Goal: Transaction & Acquisition: Register for event/course

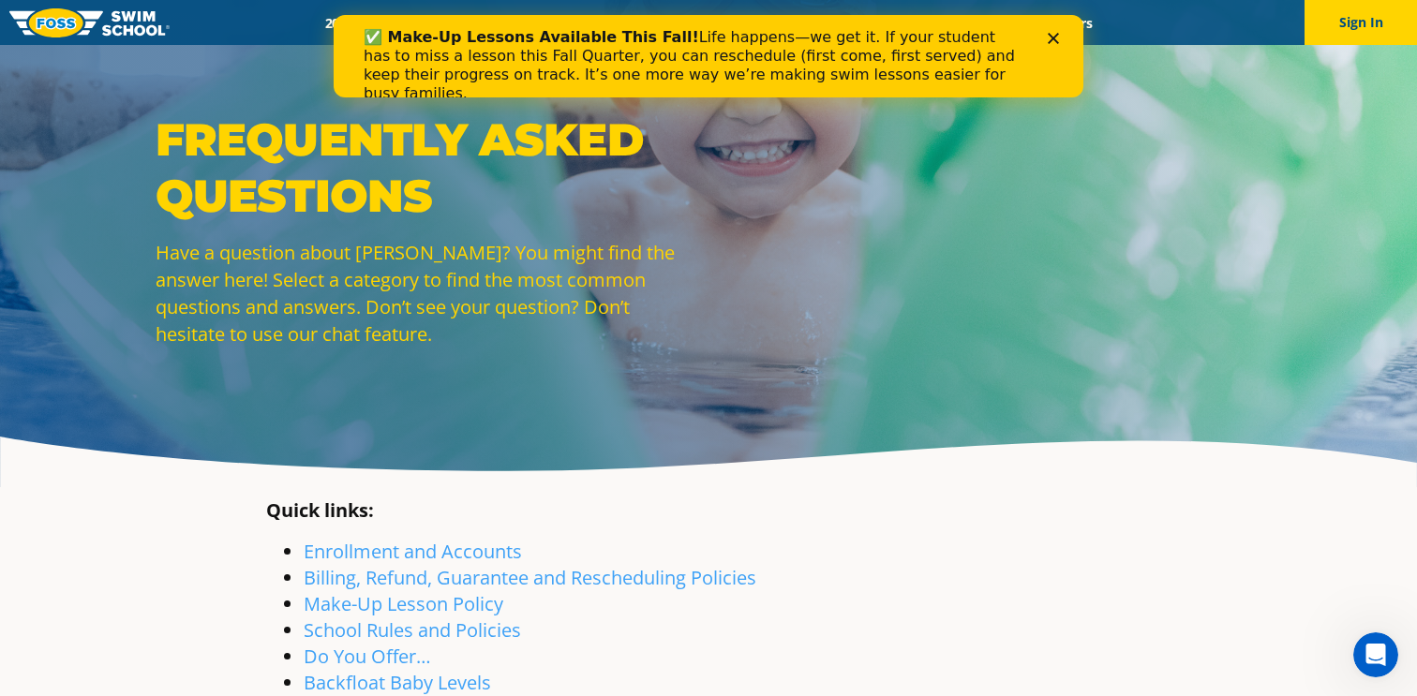
click at [1051, 36] on icon "Close" at bounding box center [1053, 38] width 11 height 11
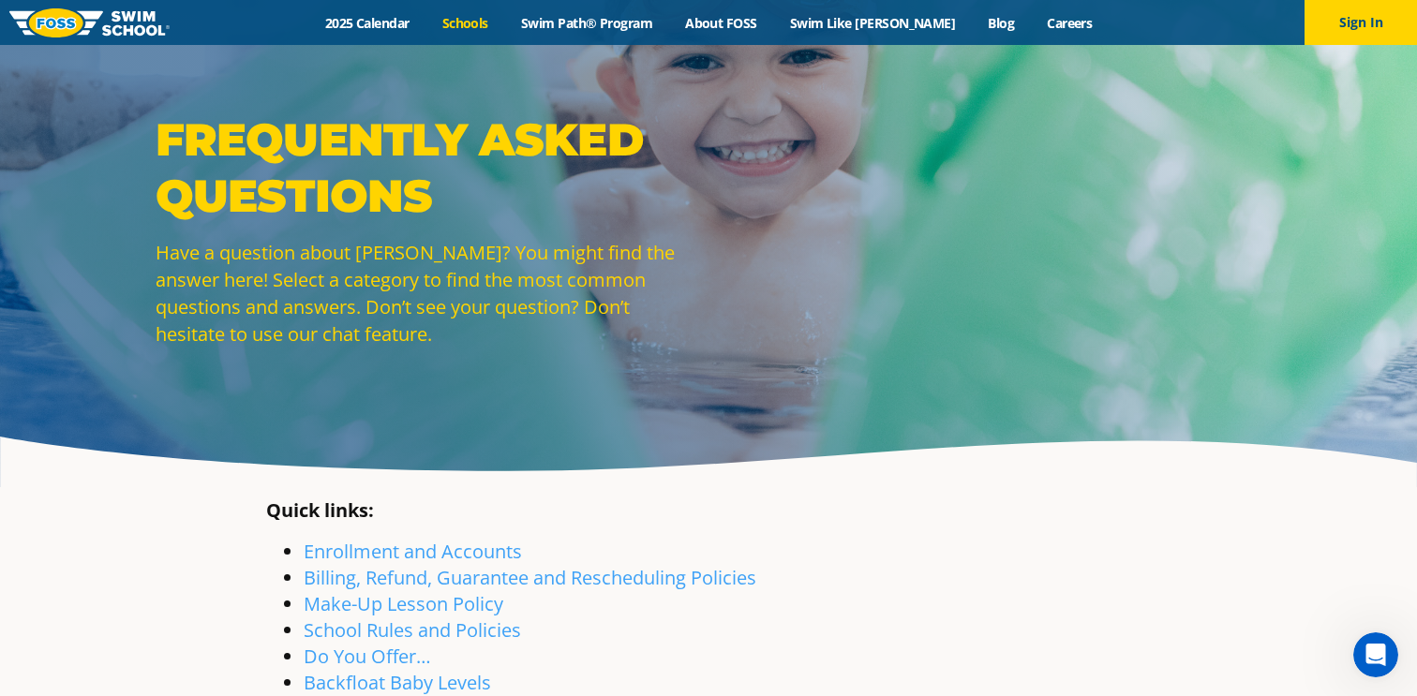
click at [504, 16] on link "Schools" at bounding box center [464, 23] width 79 height 18
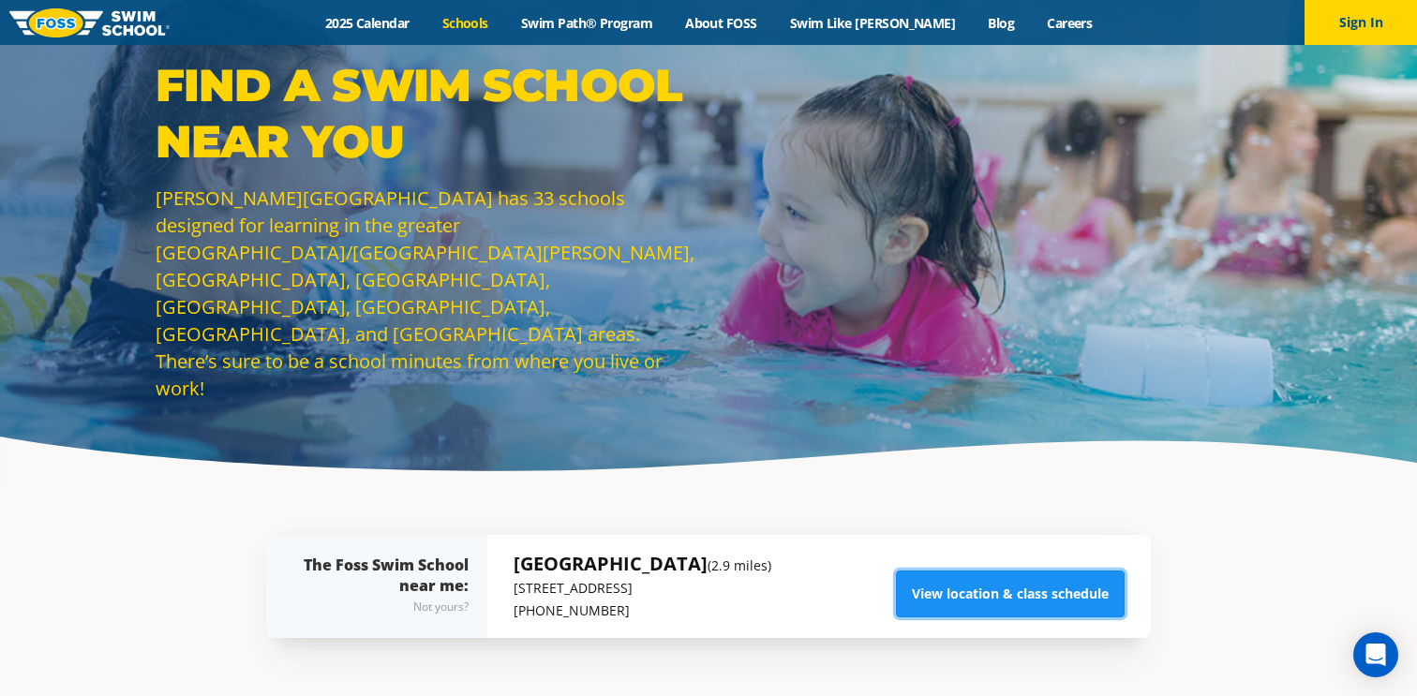
click at [992, 607] on link "View location & class schedule" at bounding box center [1010, 594] width 229 height 47
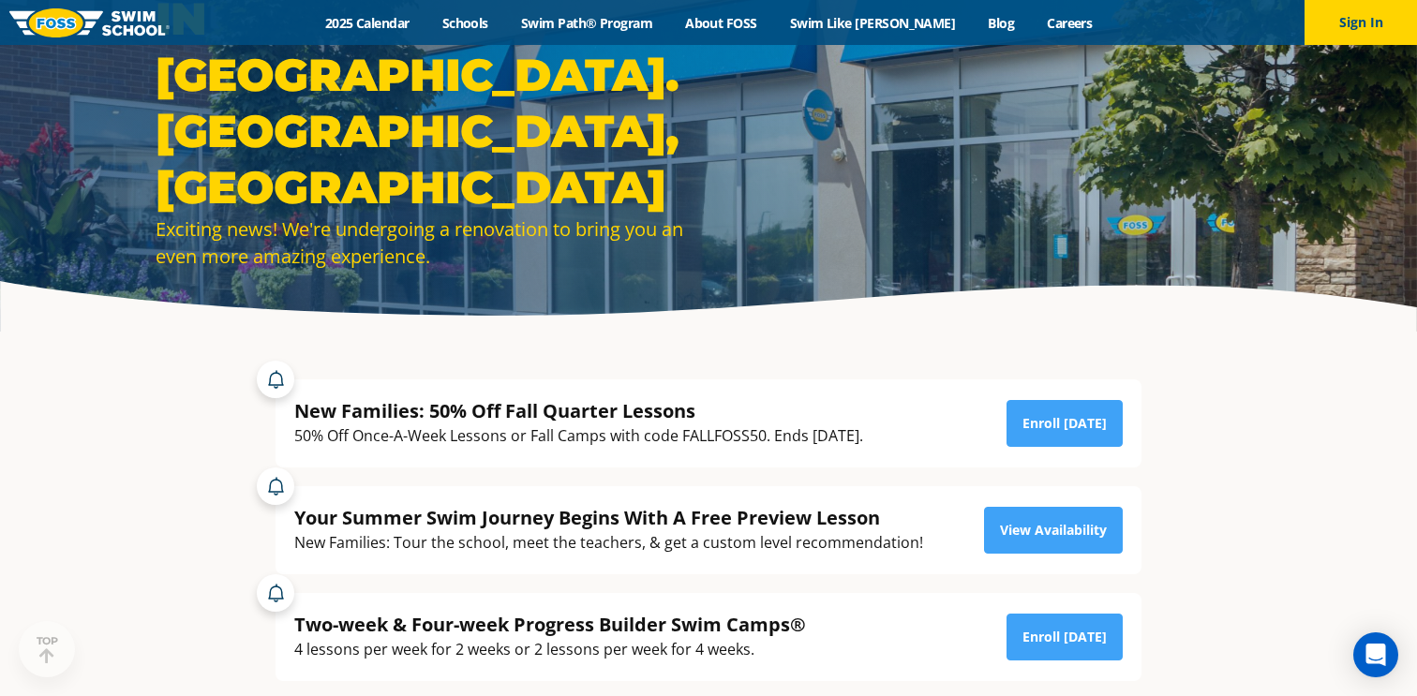
scroll to position [174, 0]
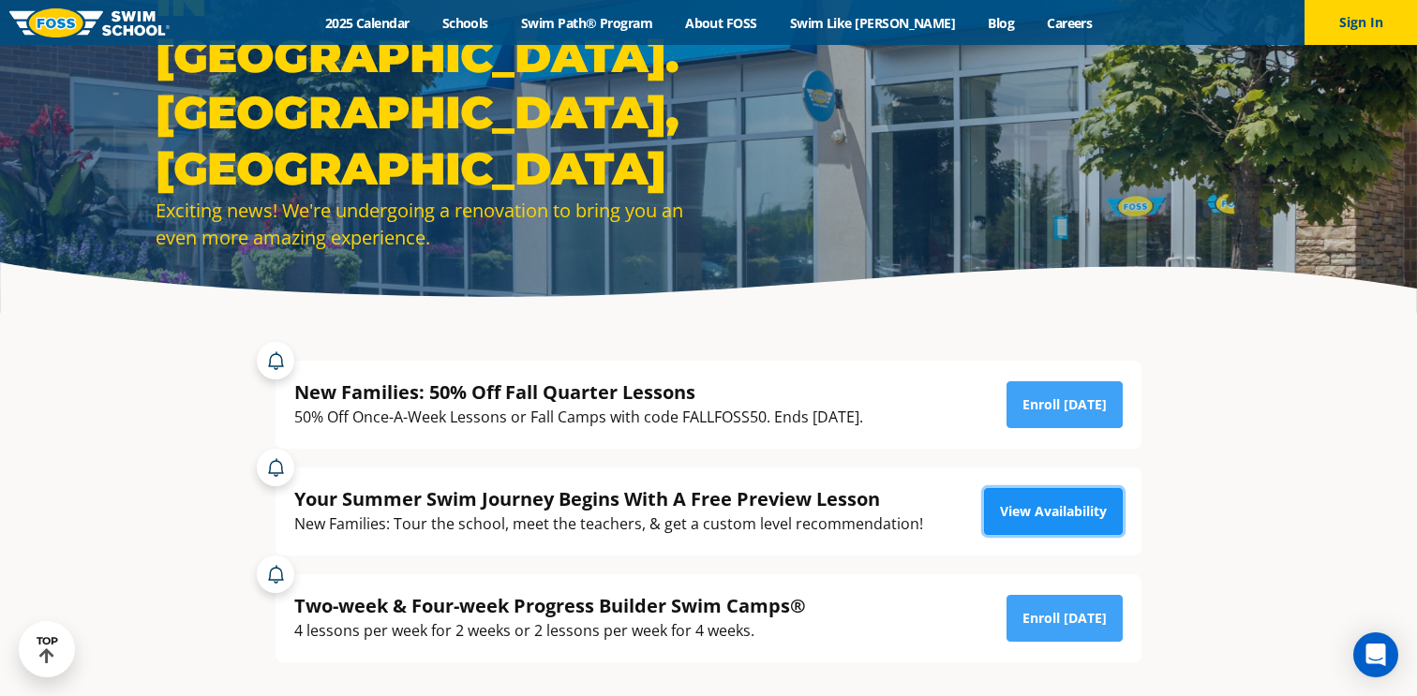
click at [1048, 500] on link "View Availability" at bounding box center [1053, 511] width 139 height 47
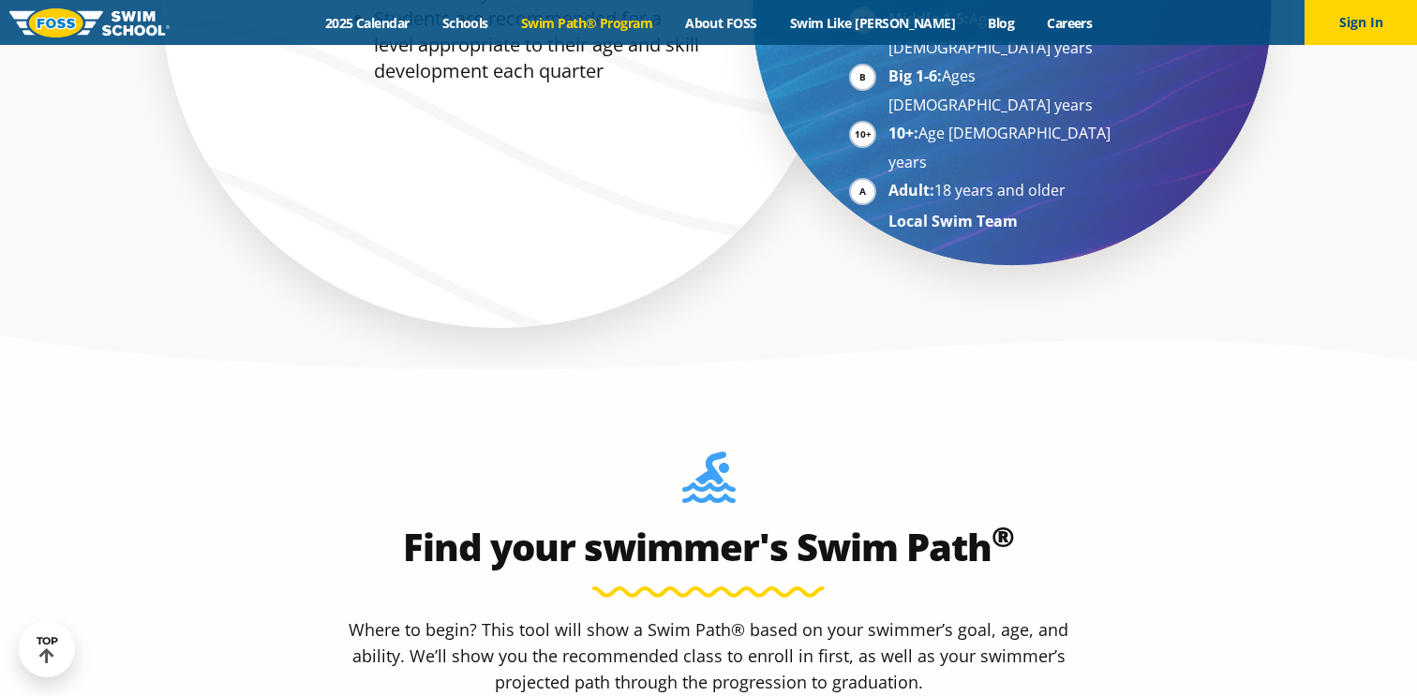
scroll to position [1761, 0]
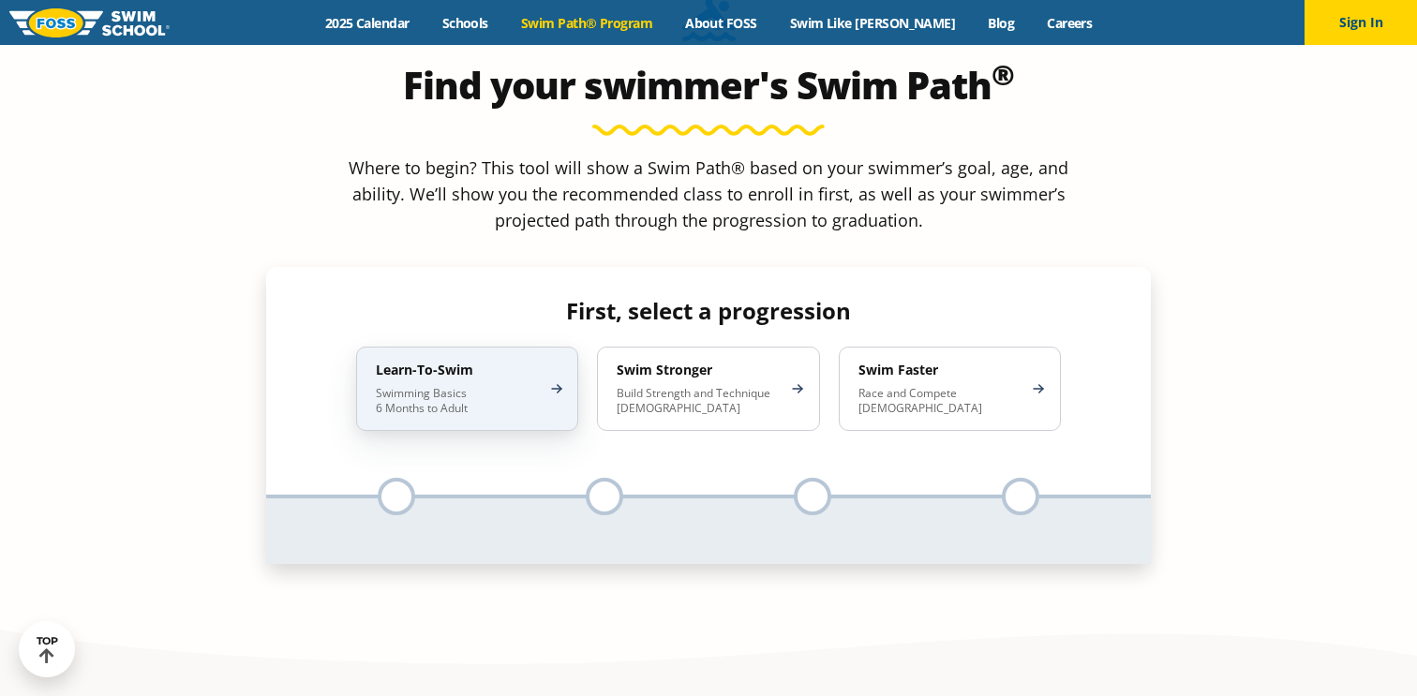
click at [439, 386] on p "Swimming Basics 6 Months to Adult" at bounding box center [458, 401] width 164 height 30
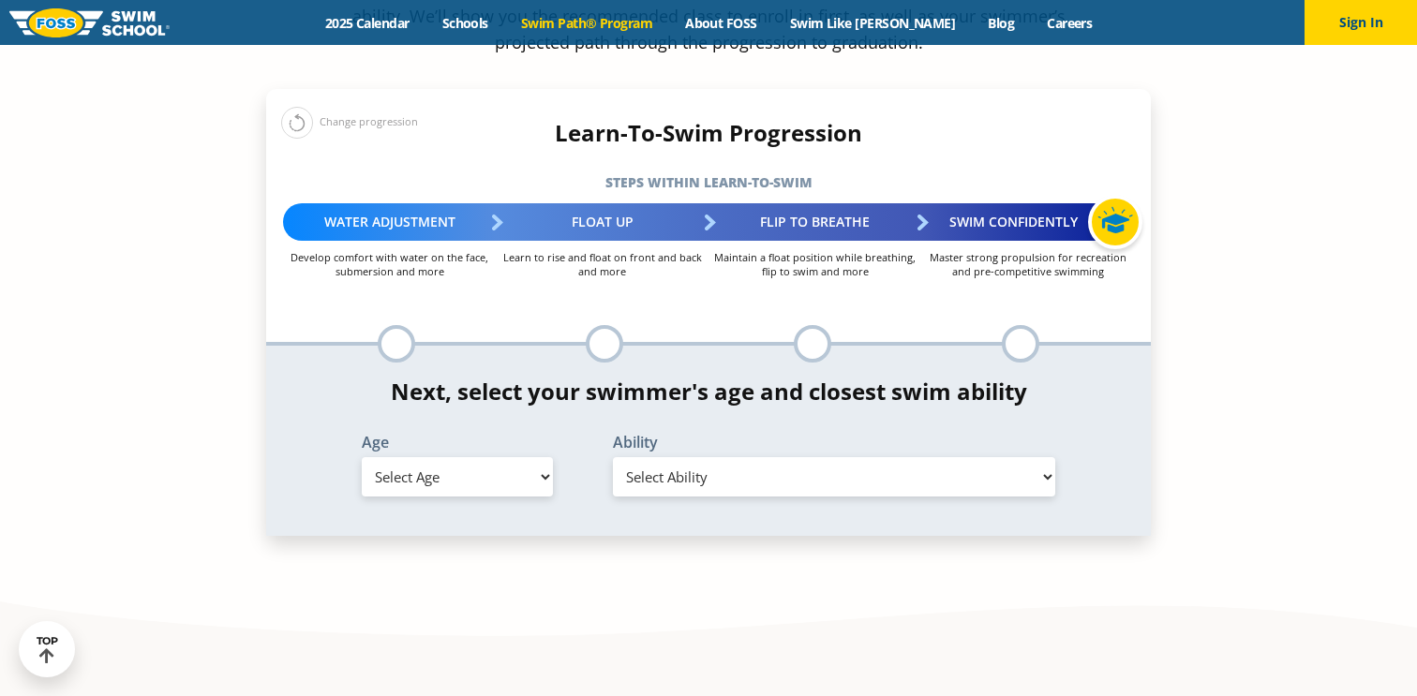
scroll to position [1953, 0]
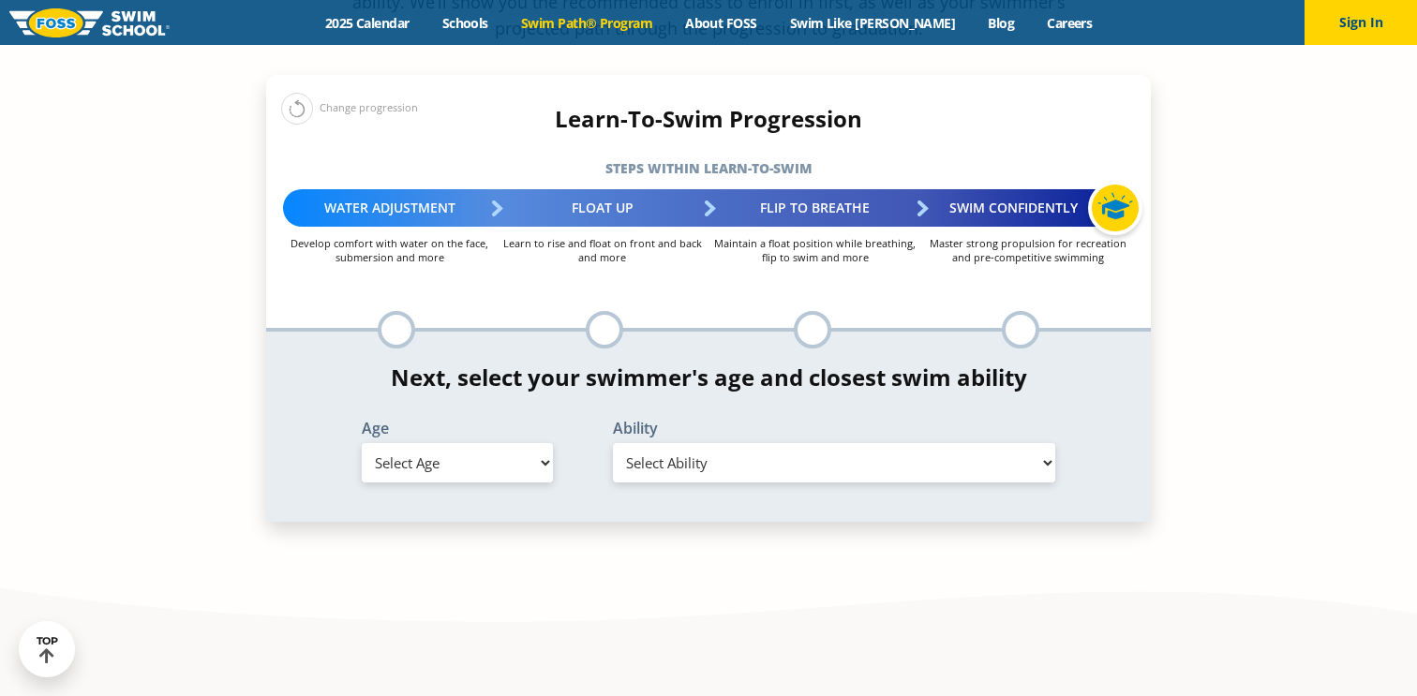
click at [362, 443] on select "Select Age 6 months - 1 year 1 year 2 years 3 years 4 years 5 years 6 years 7 y…" at bounding box center [457, 462] width 191 height 39
select select "2-years"
click option "2 years" at bounding box center [0, 0] width 0 height 0
click option "Comfortable with water poured over face, eyes, and ears, and with ears in water…" at bounding box center [0, 0] width 0 height 0
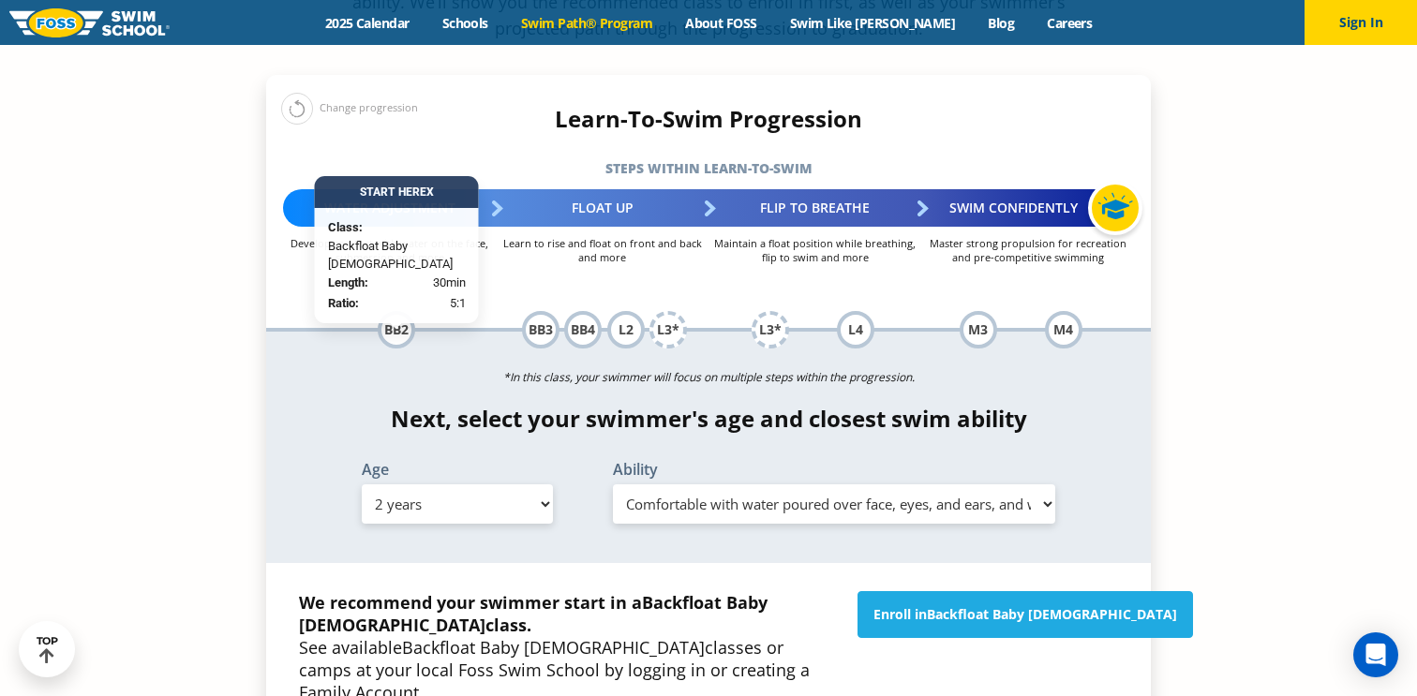
select select "2-years-i-would-be-comfortable-if-my-child-fell-in-the-water-and-confident-they…"
click option "I would be comfortable if my child fell in the water and confident they could g…" at bounding box center [0, 0] width 0 height 0
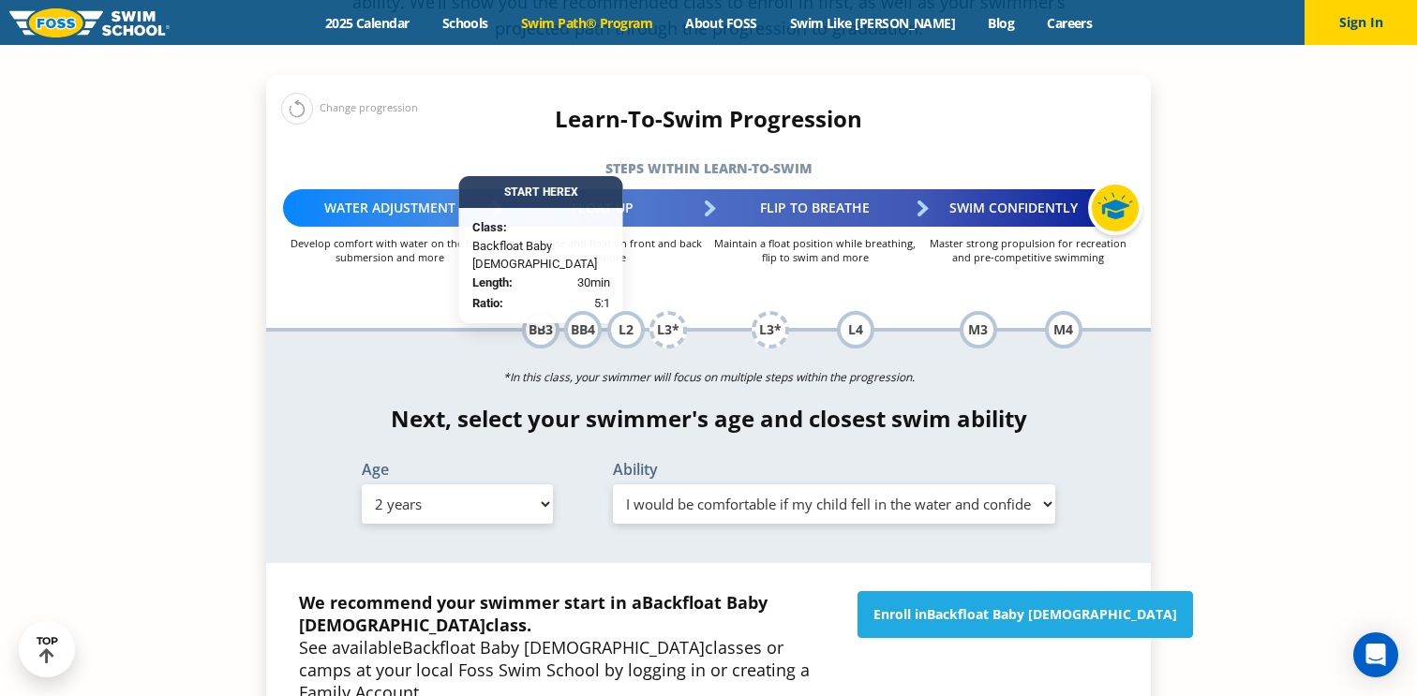
click option "I would be comfortable if my child fell in the water and confident they could g…" at bounding box center [0, 0] width 0 height 0
click at [362, 484] on select "Select Age 6 months - 1 year 1 year 2 years 3 years 4 years 5 years 6 years 7 y…" at bounding box center [457, 503] width 191 height 39
select select "3-years"
click option "3 years" at bounding box center [0, 0] width 0 height 0
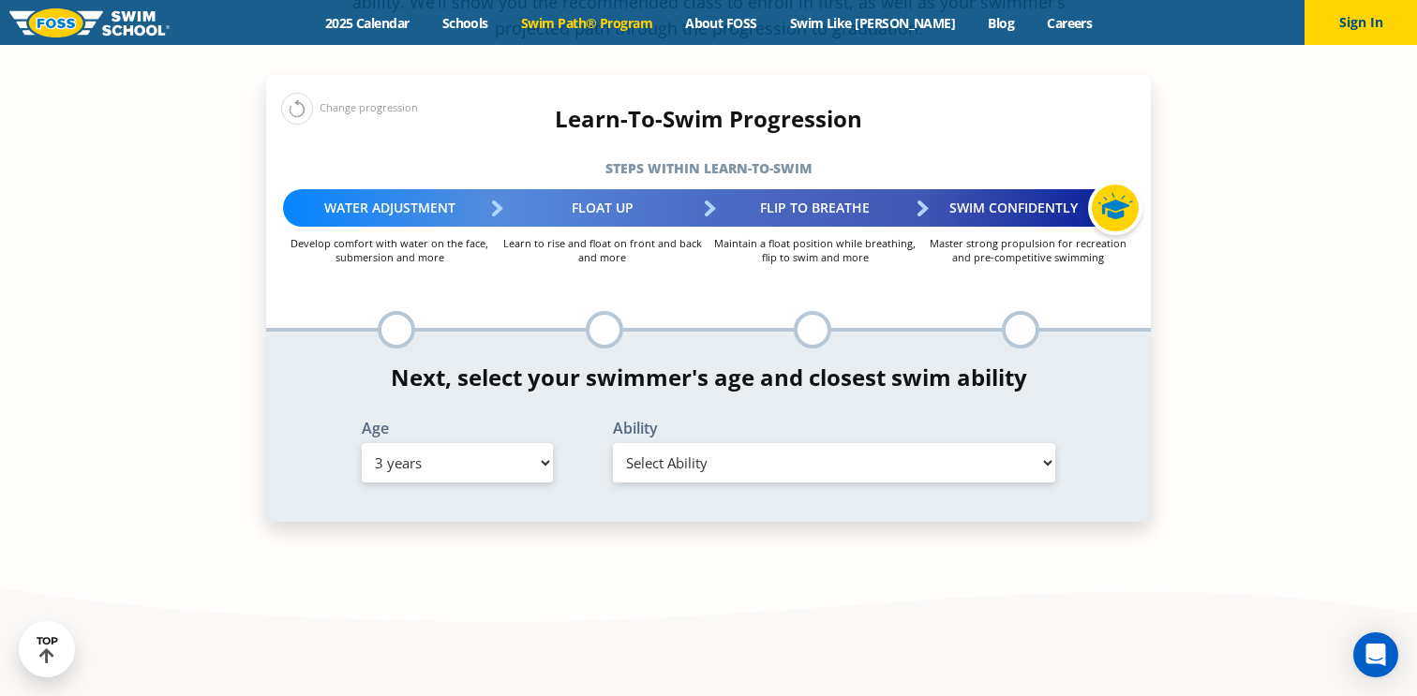
select select "3-years-when-in-the-water-reliant-on-a-life-jacket-or-floatation-device"
click option "When in the water, reliant on a life jacket or floatation device" at bounding box center [0, 0] width 0 height 0
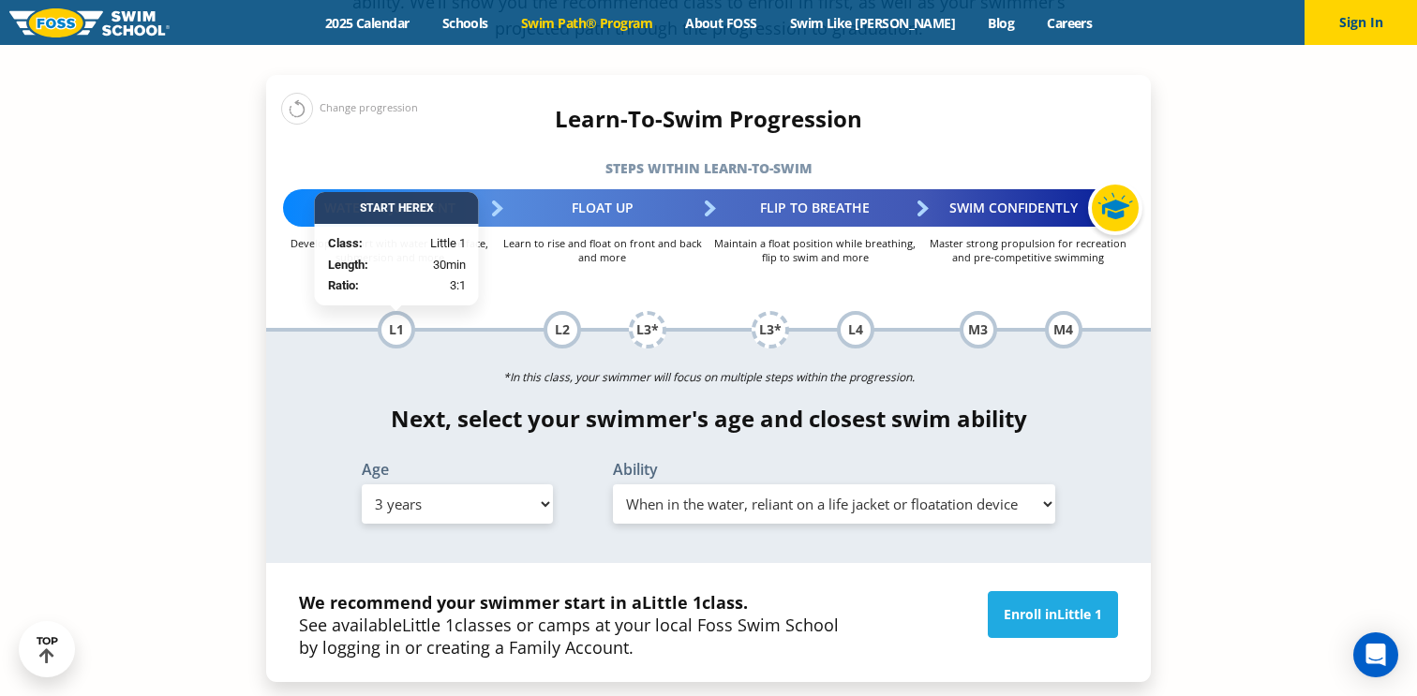
click at [362, 484] on select "Select Age 6 months - 1 year 1 year 2 years 3 years 4 years 5 years 6 years 7 y…" at bounding box center [457, 503] width 191 height 39
select select "2-years"
click option "2 years" at bounding box center [0, 0] width 0 height 0
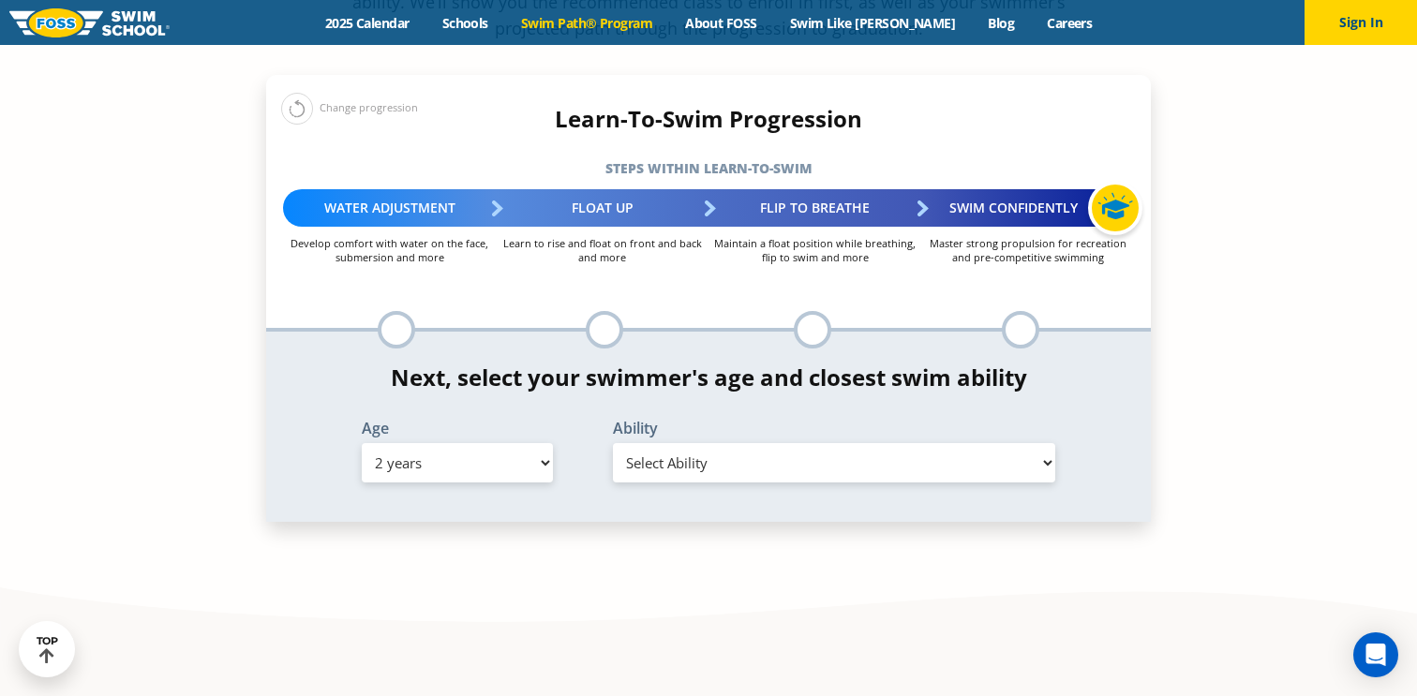
select select "2-years-comfortable-with-water-poured-over-face-eyes-and-ears-and-with-ears-in-…"
click option "Comfortable with water poured over face, eyes, and ears, and with ears in water…" at bounding box center [0, 0] width 0 height 0
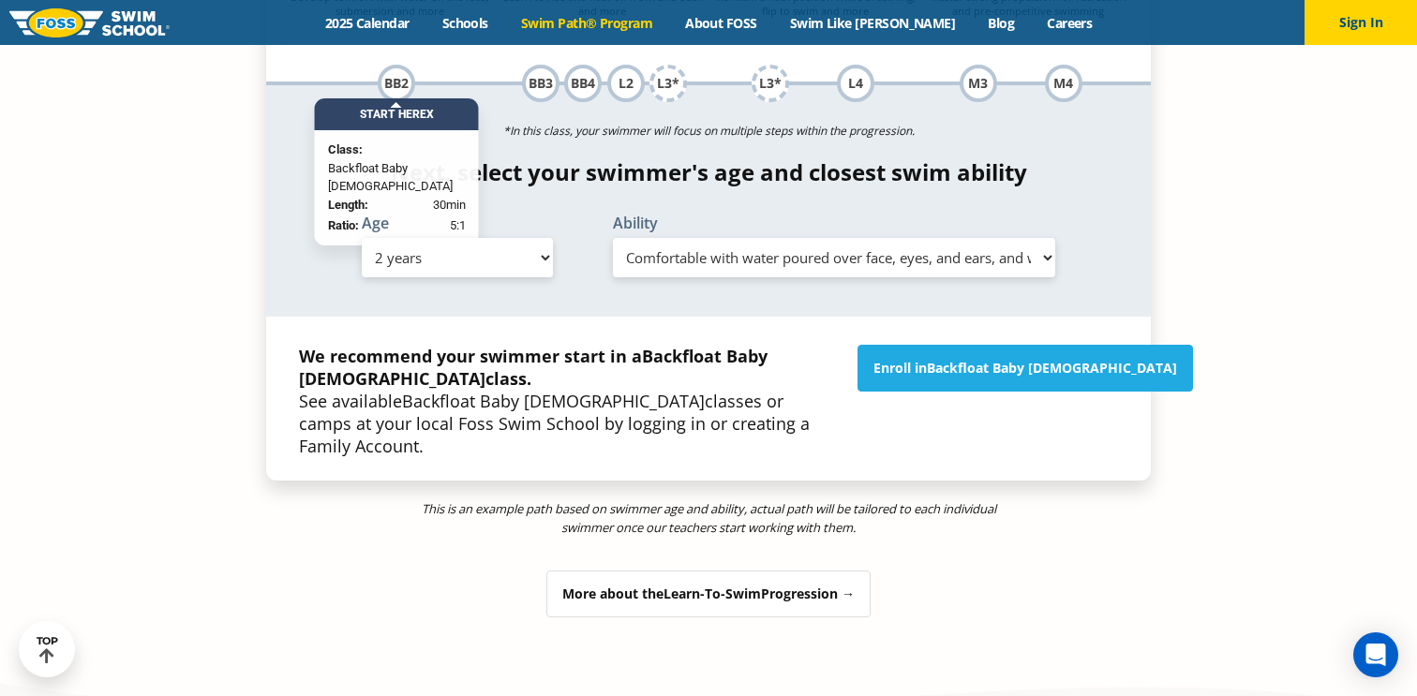
scroll to position [2194, 0]
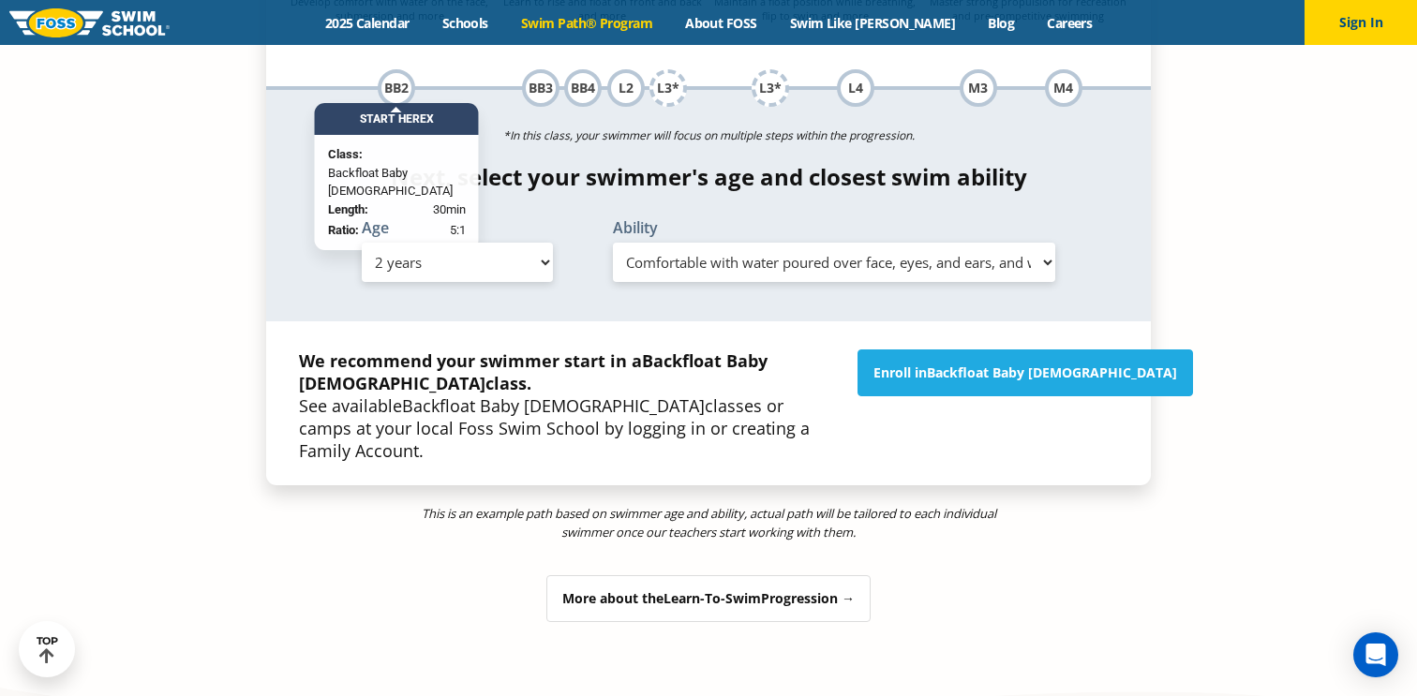
click at [1109, 575] on div "More about the Learn-To-Swim Progression →" at bounding box center [708, 598] width 885 height 47
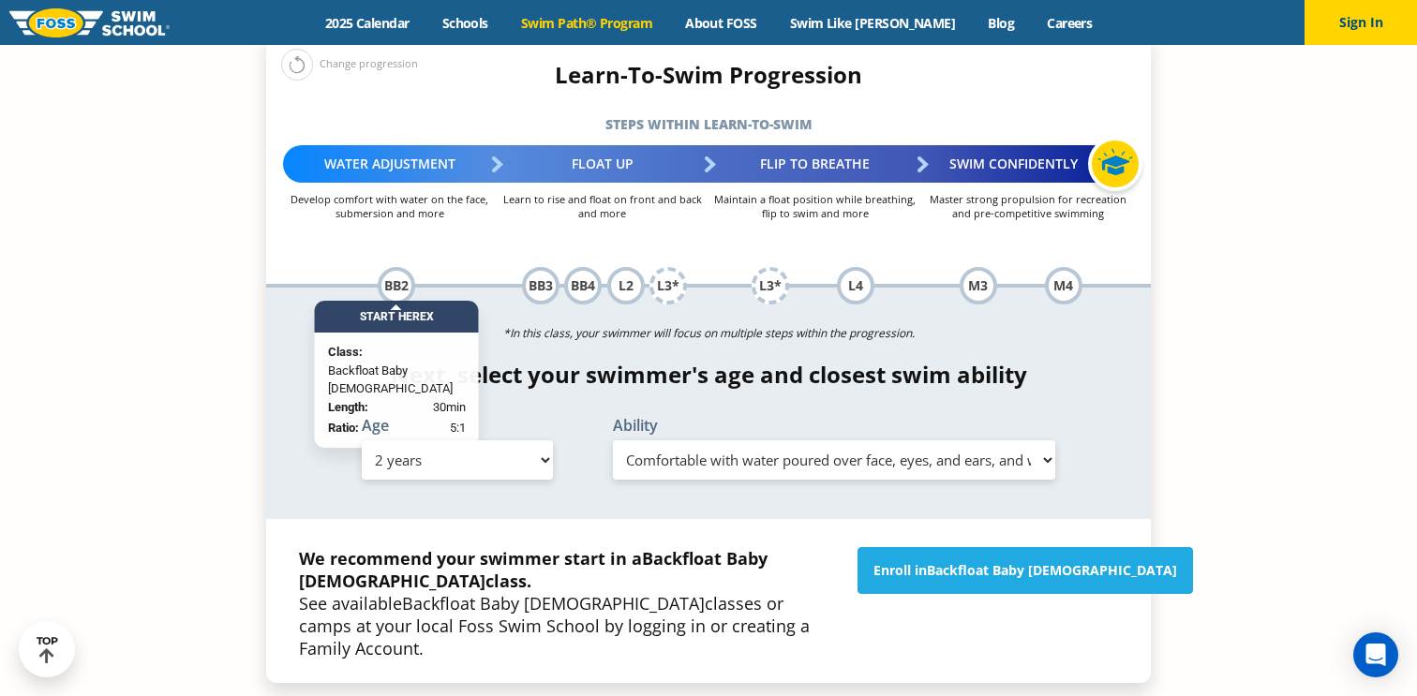
scroll to position [1898, 0]
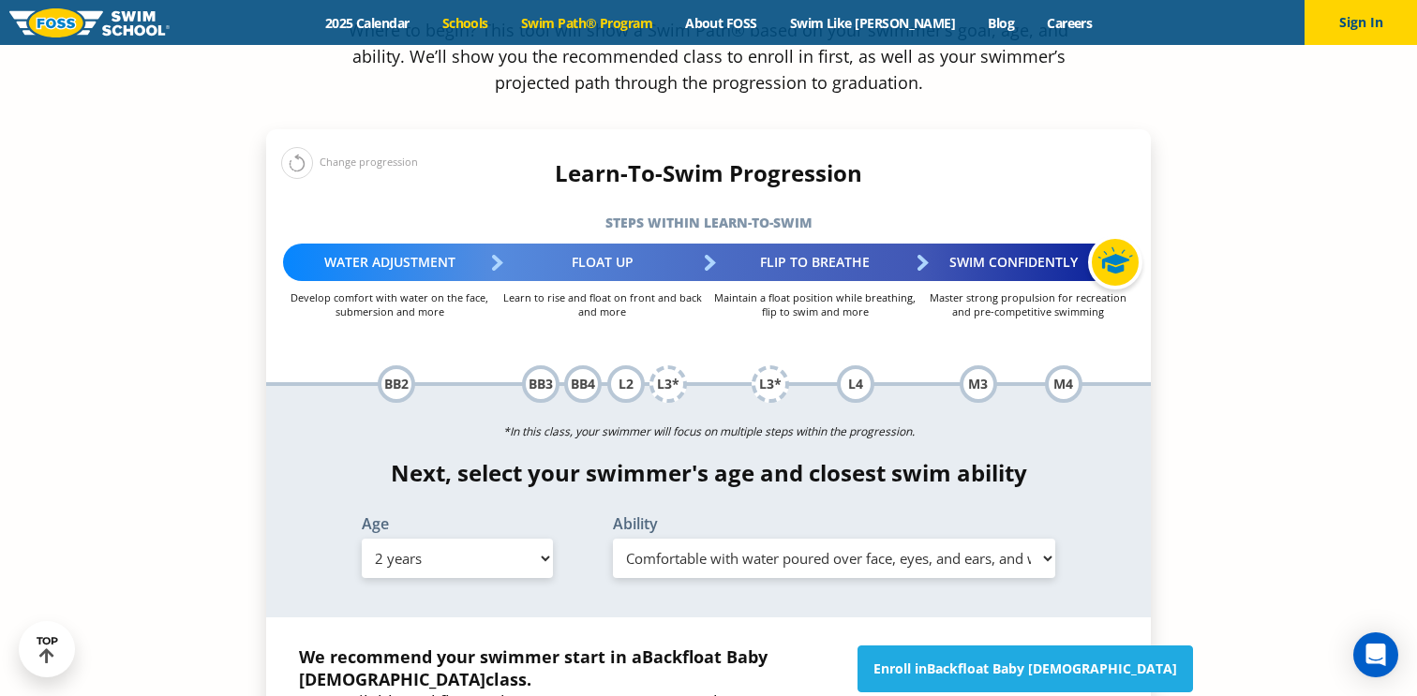
click at [504, 27] on link "Schools" at bounding box center [464, 23] width 79 height 18
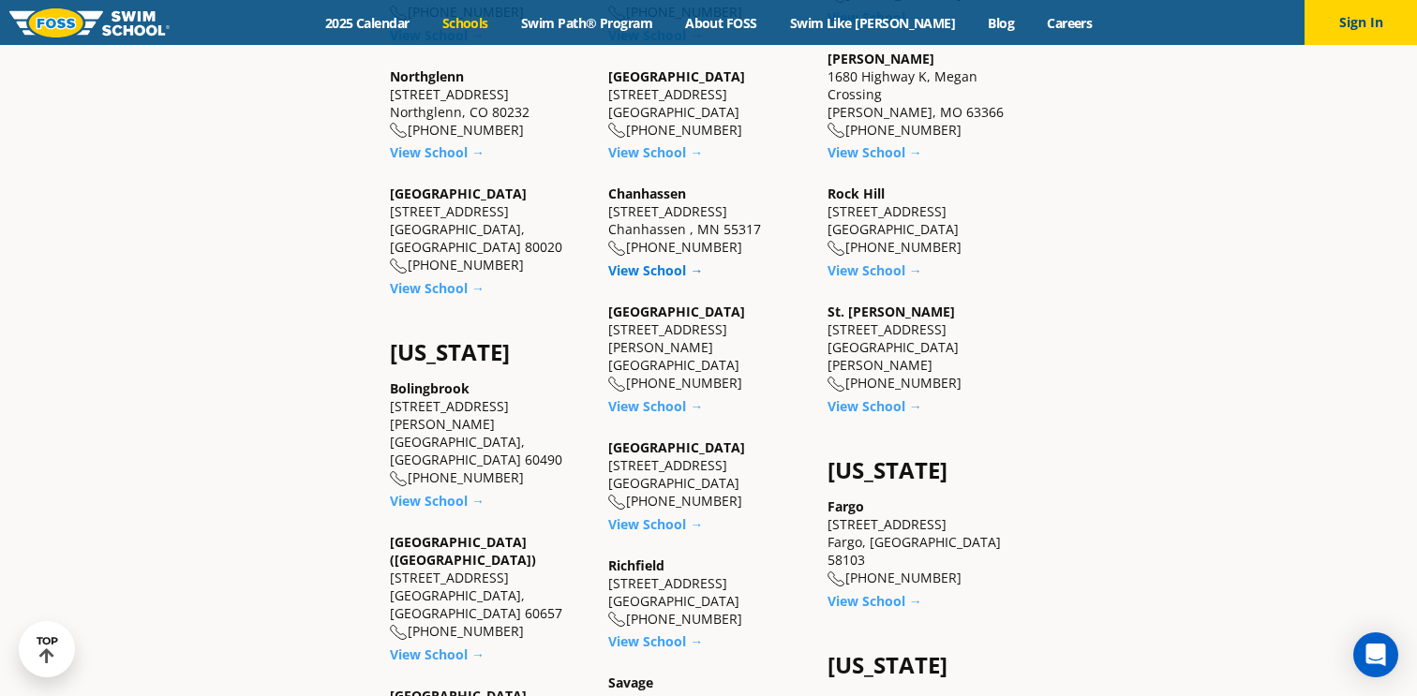
scroll to position [958, 0]
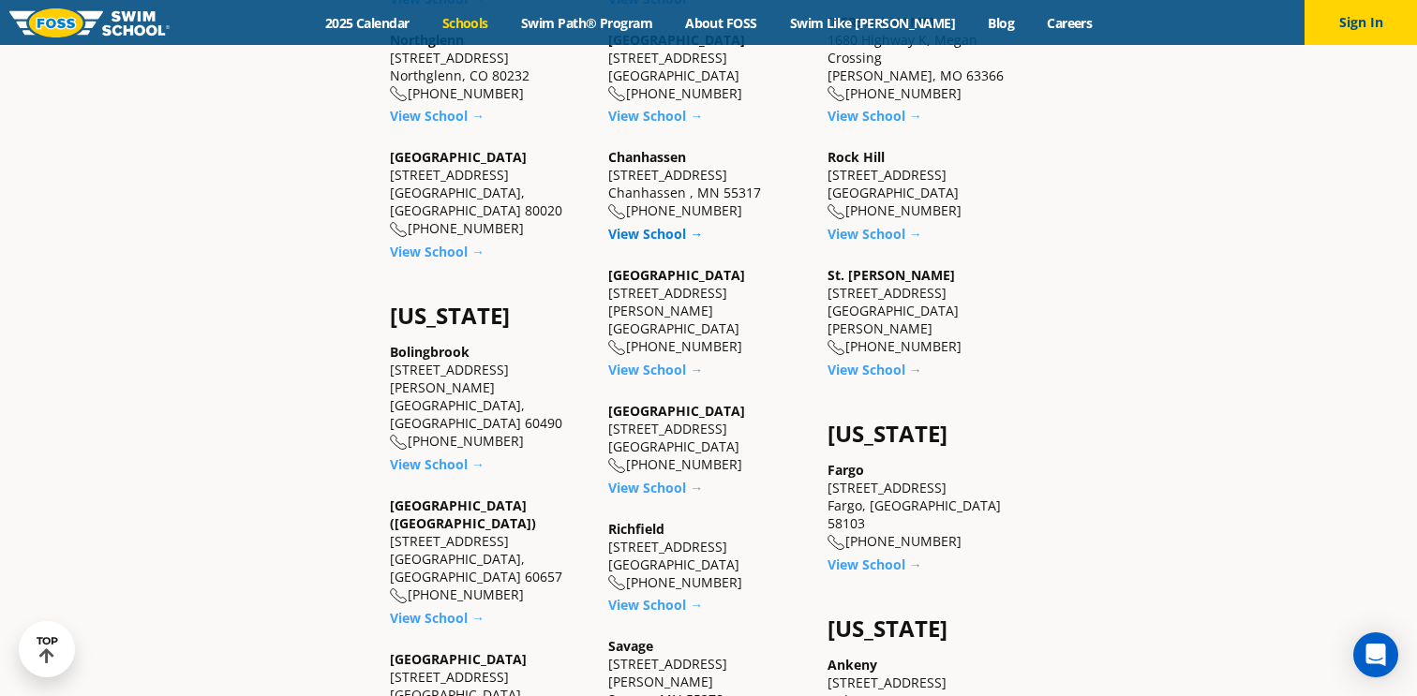
click at [674, 242] on link "View School →" at bounding box center [655, 234] width 95 height 18
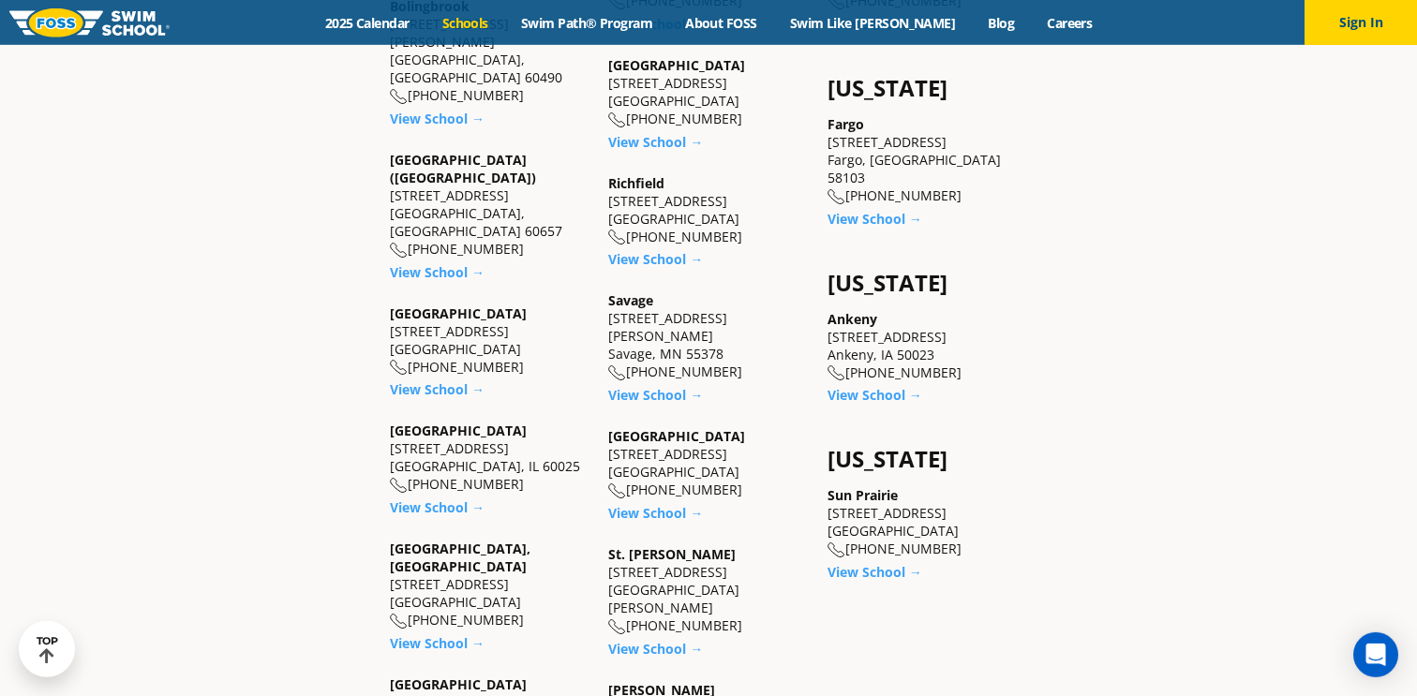
scroll to position [1308, 0]
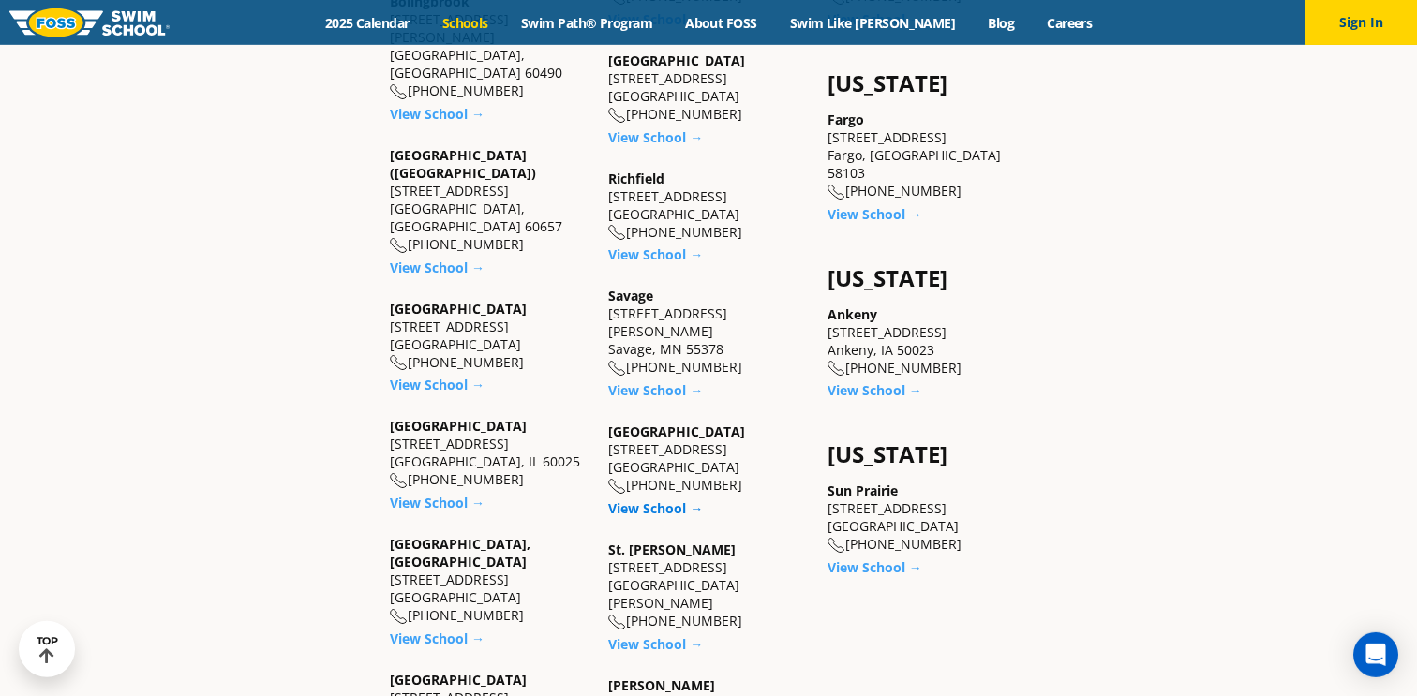
click at [664, 499] on link "View School →" at bounding box center [655, 508] width 95 height 18
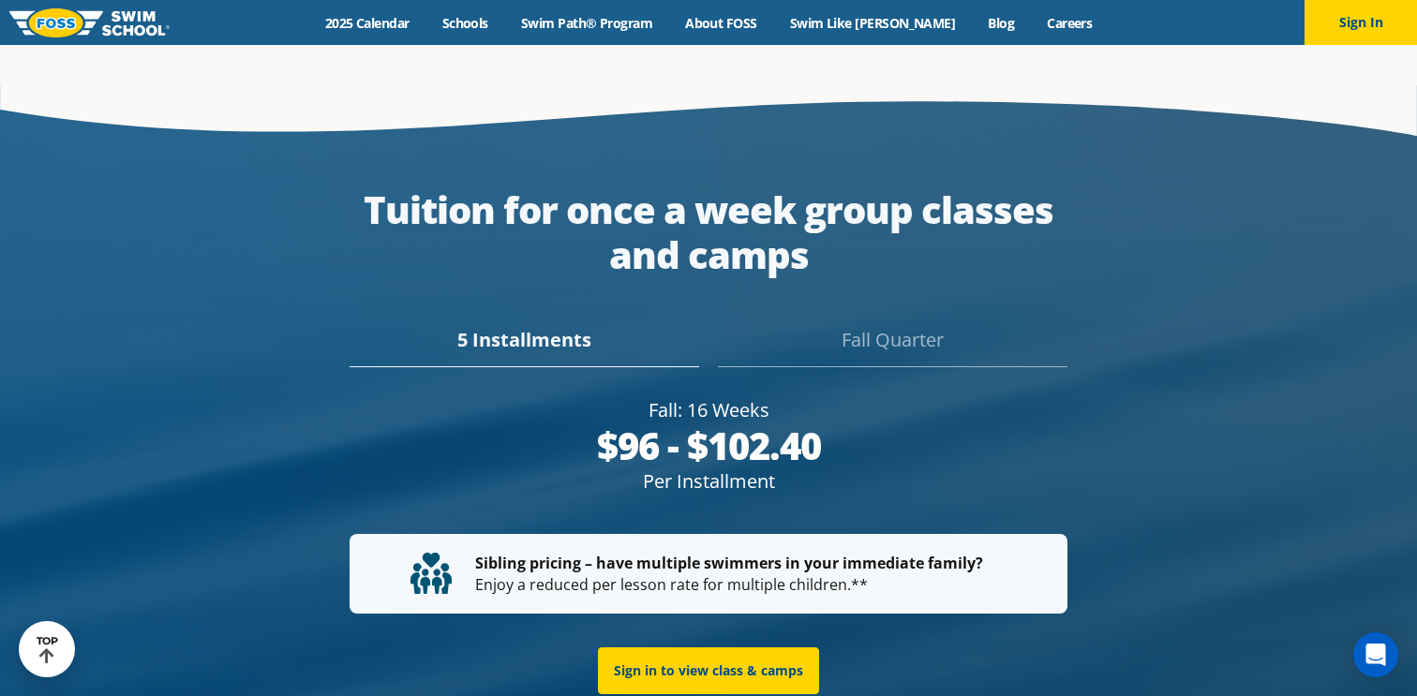
scroll to position [3484, 0]
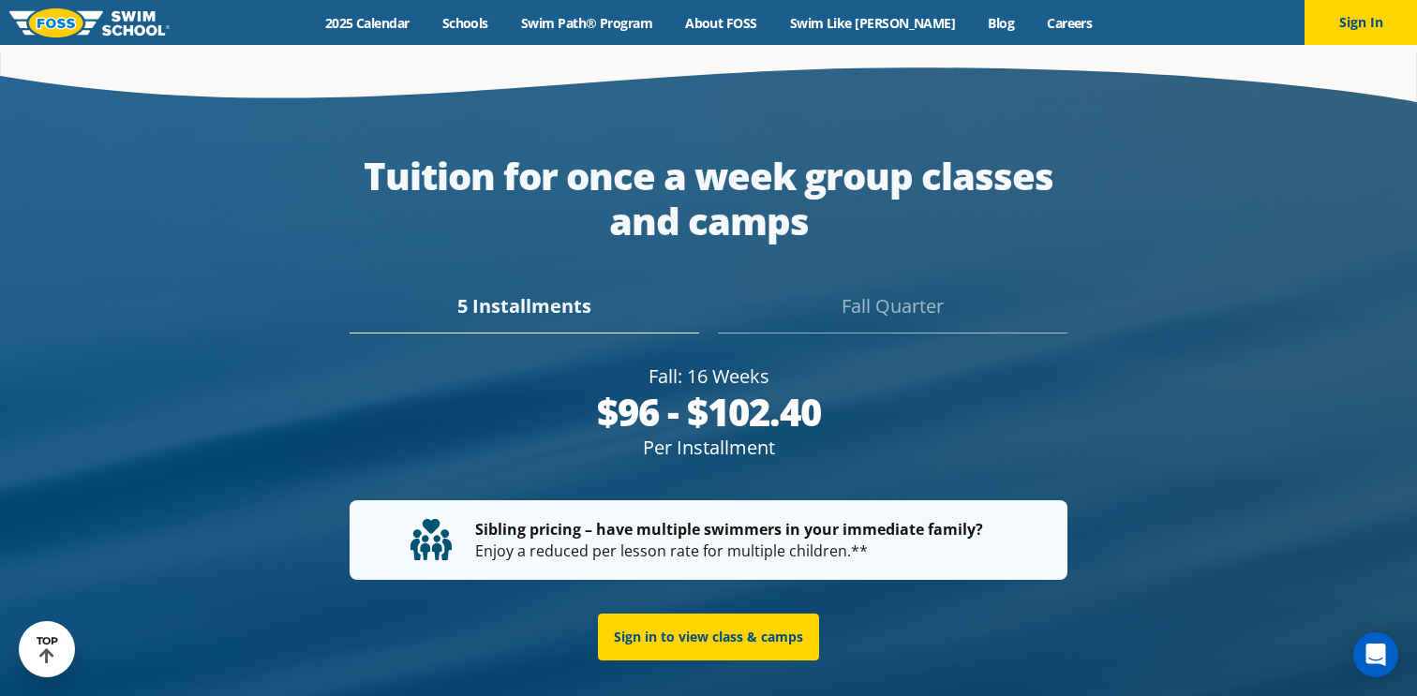
click at [877, 292] on div "Fall Quarter" at bounding box center [892, 312] width 349 height 41
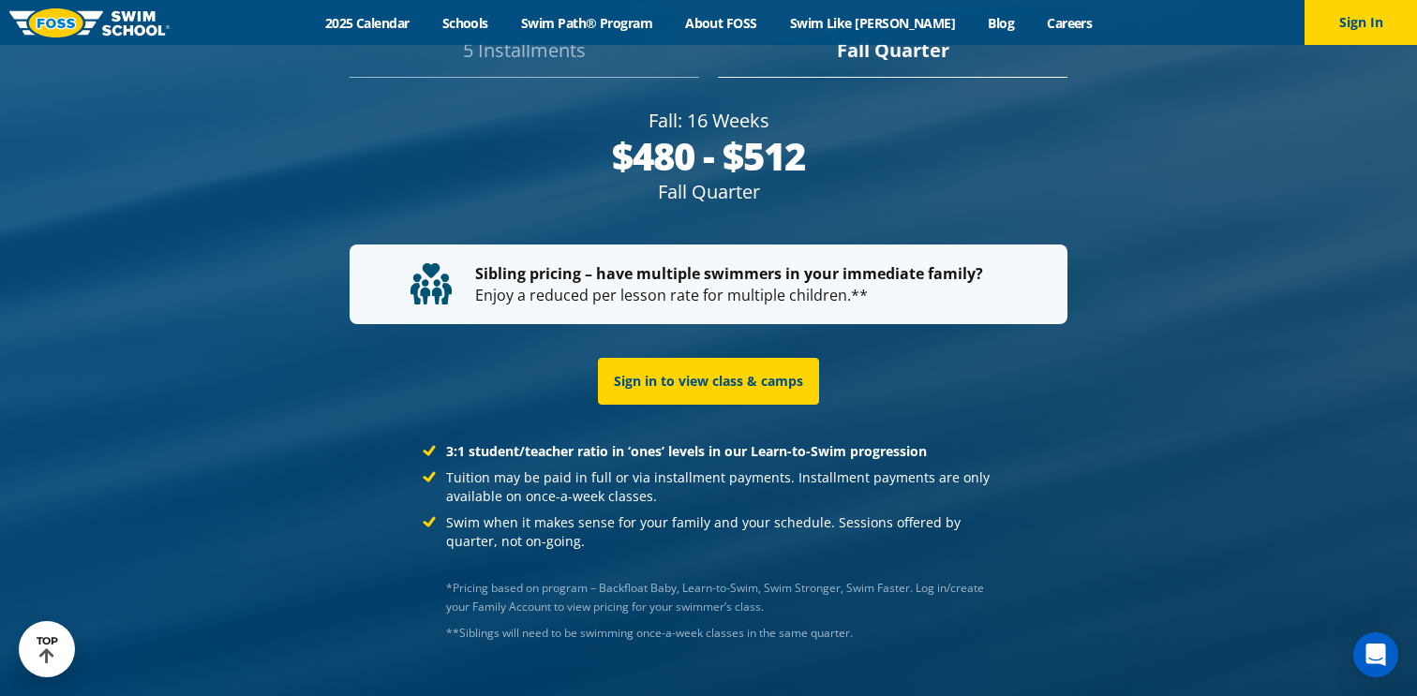
scroll to position [3741, 0]
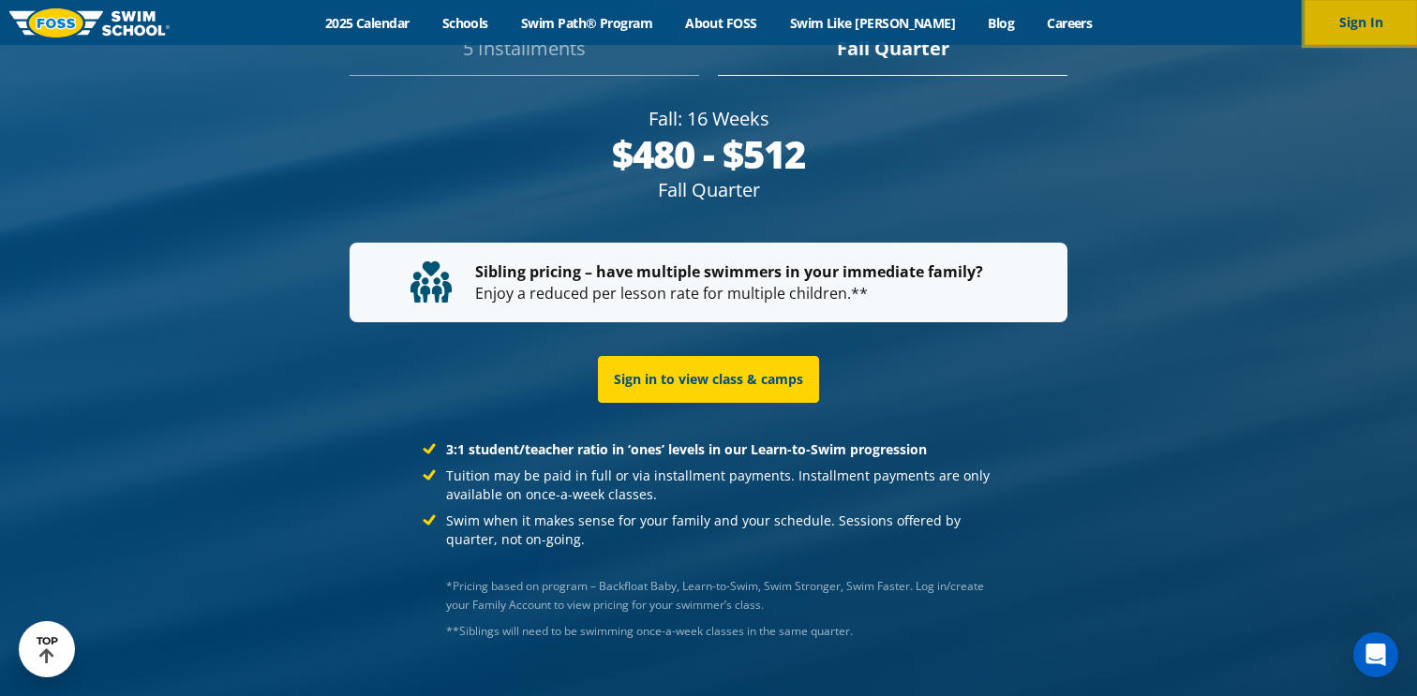
click at [1354, 7] on button "Sign In" at bounding box center [1360, 22] width 112 height 45
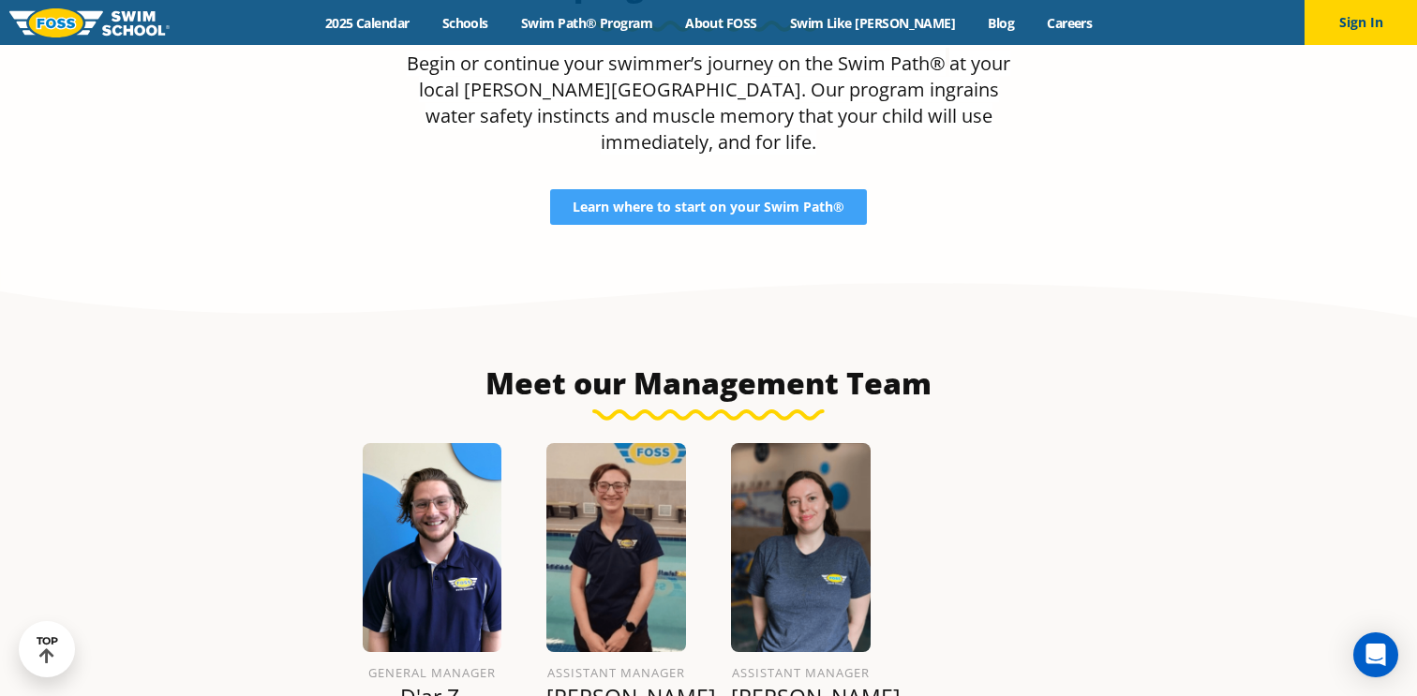
scroll to position [1875, 0]
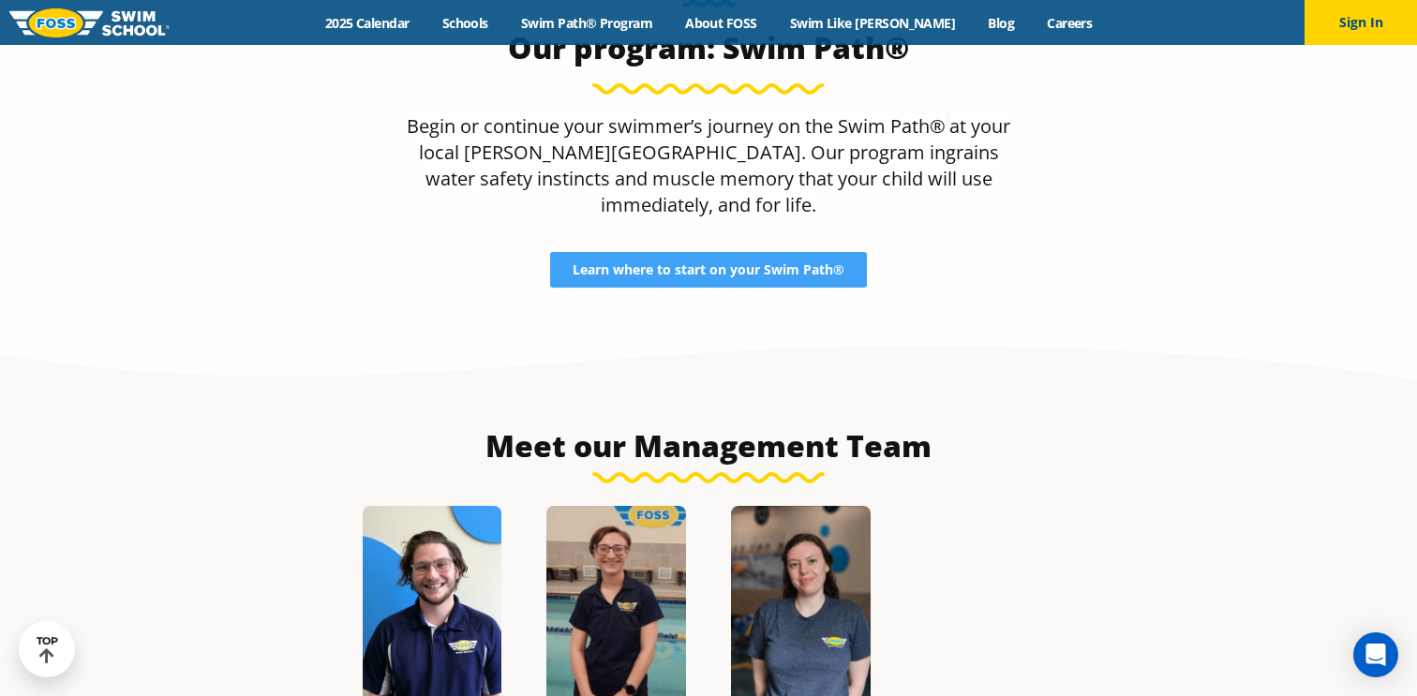
click at [699, 244] on div "Our program: Swim Path® Begin or continue your swimmer’s journey on the Swim Pa…" at bounding box center [708, 122] width 903 height 416
click at [718, 263] on span "Learn where to start on your Swim Path®" at bounding box center [708, 269] width 272 height 13
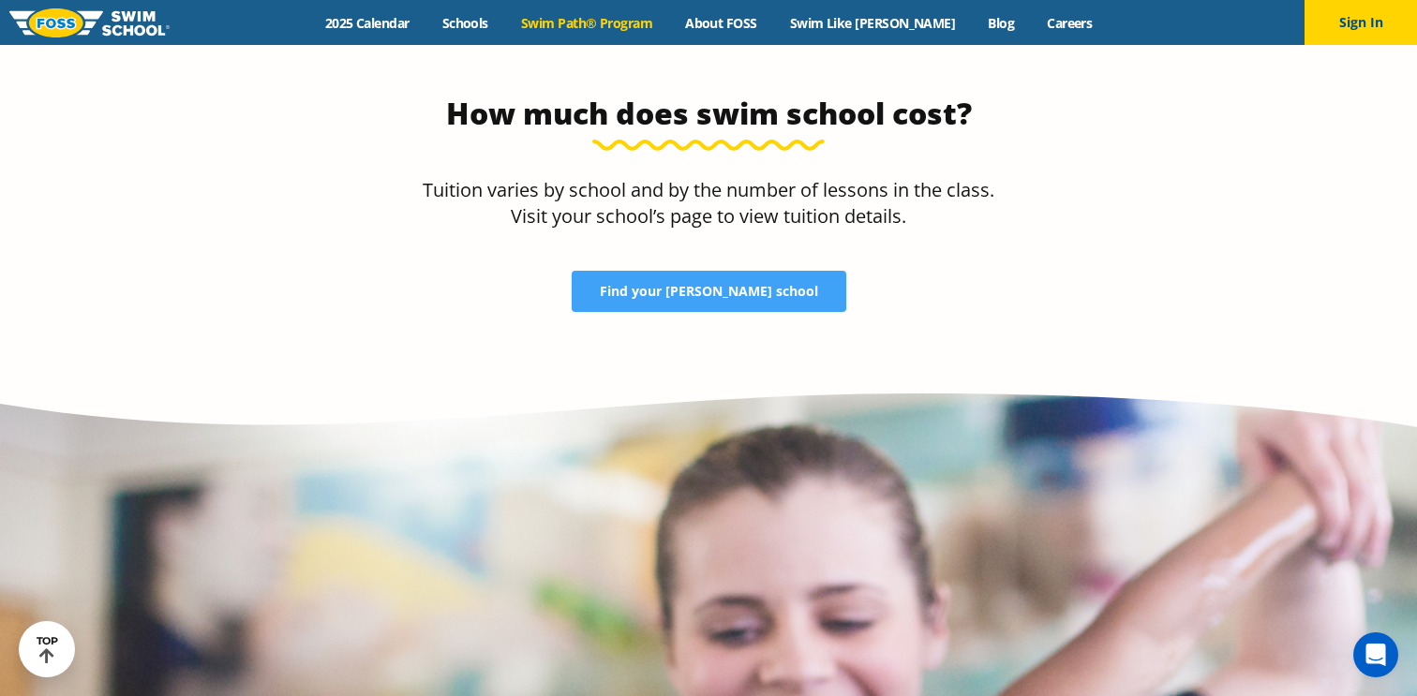
scroll to position [4024, 0]
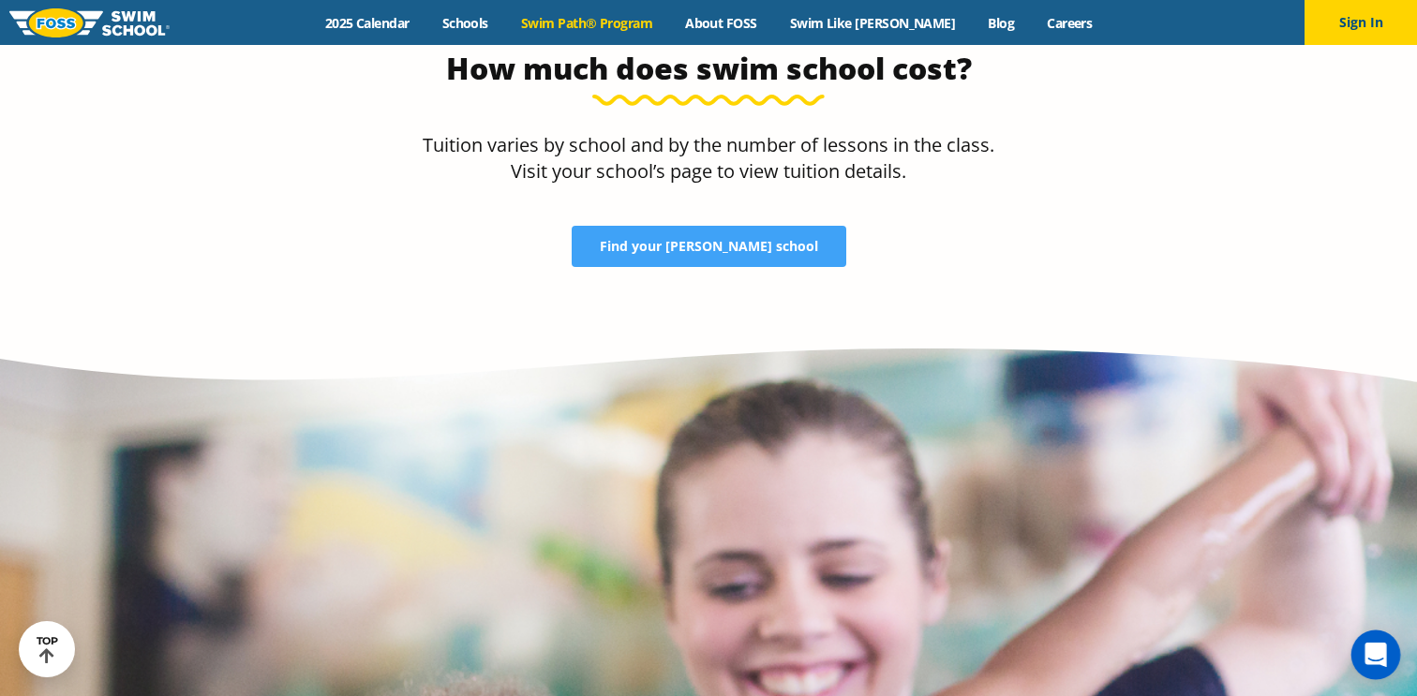
click at [1359, 662] on div "Open Intercom Messenger" at bounding box center [1376, 656] width 50 height 50
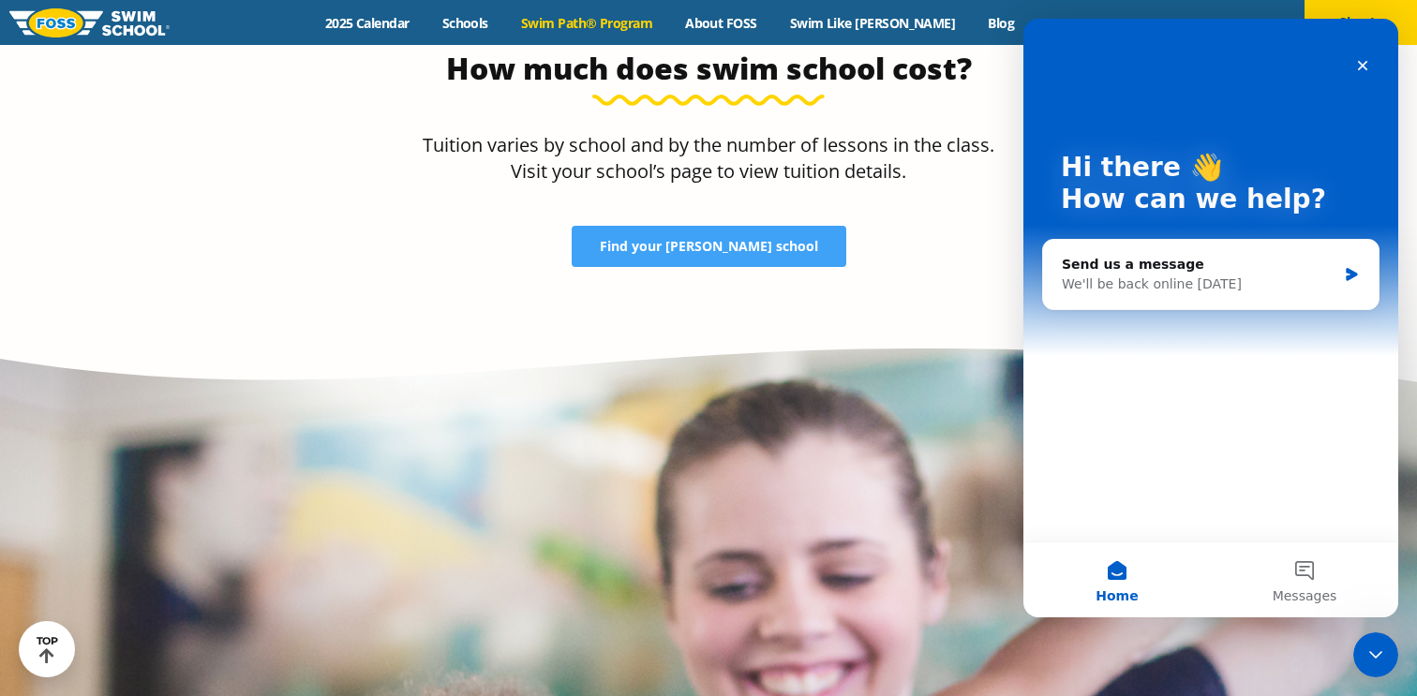
scroll to position [0, 0]
click at [1362, 58] on div "Close" at bounding box center [1362, 66] width 34 height 34
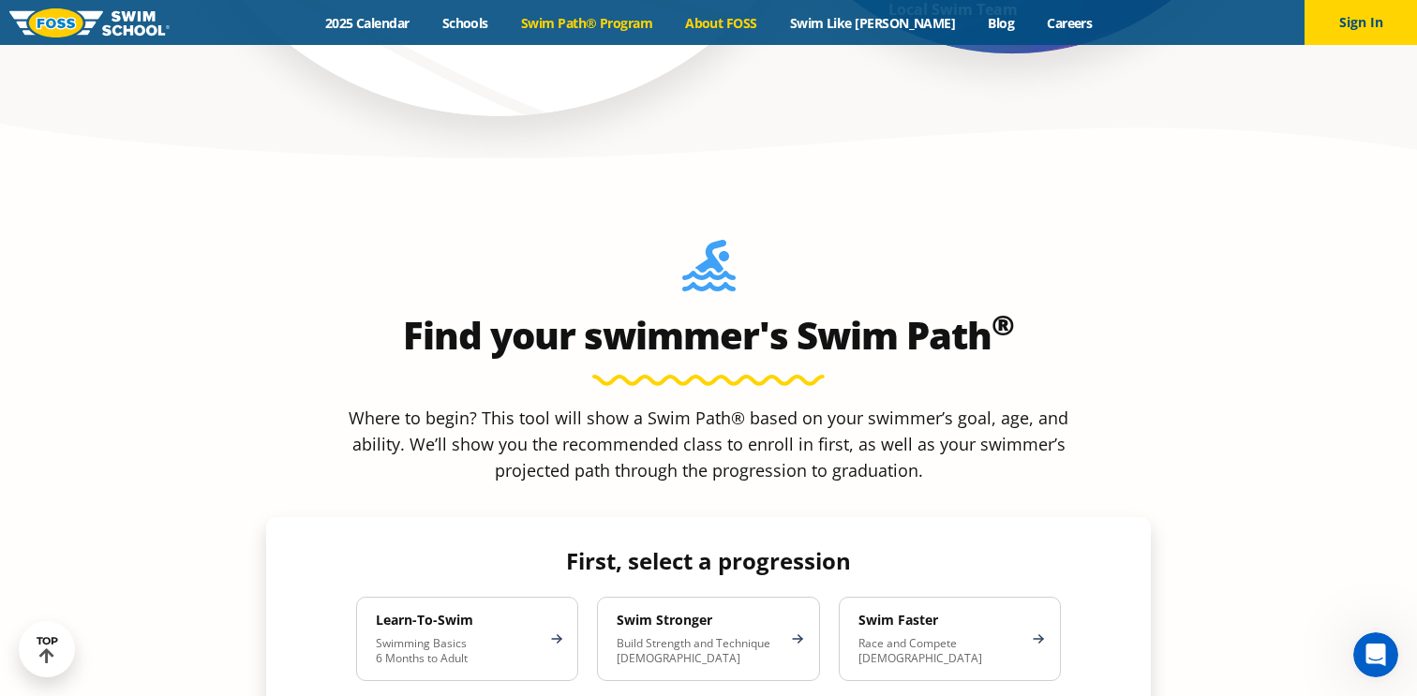
click at [742, 23] on link "About FOSS" at bounding box center [721, 23] width 105 height 18
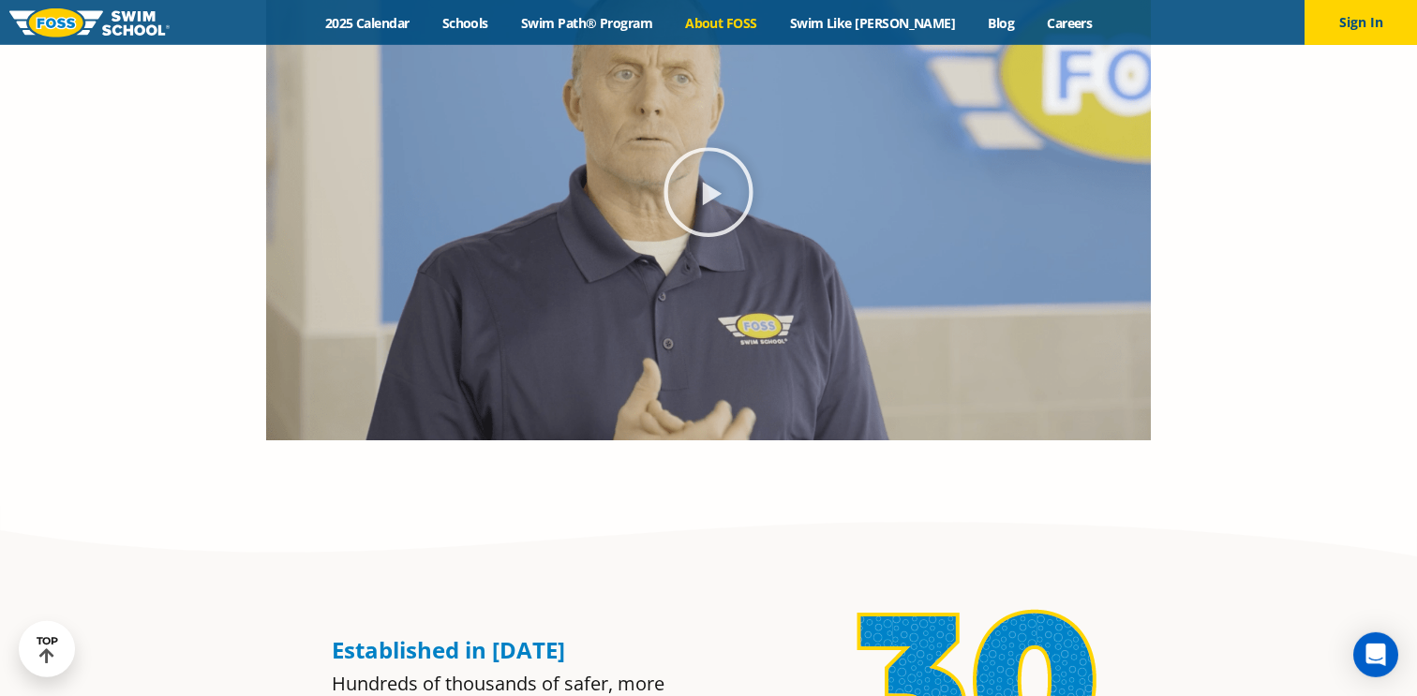
scroll to position [783, 0]
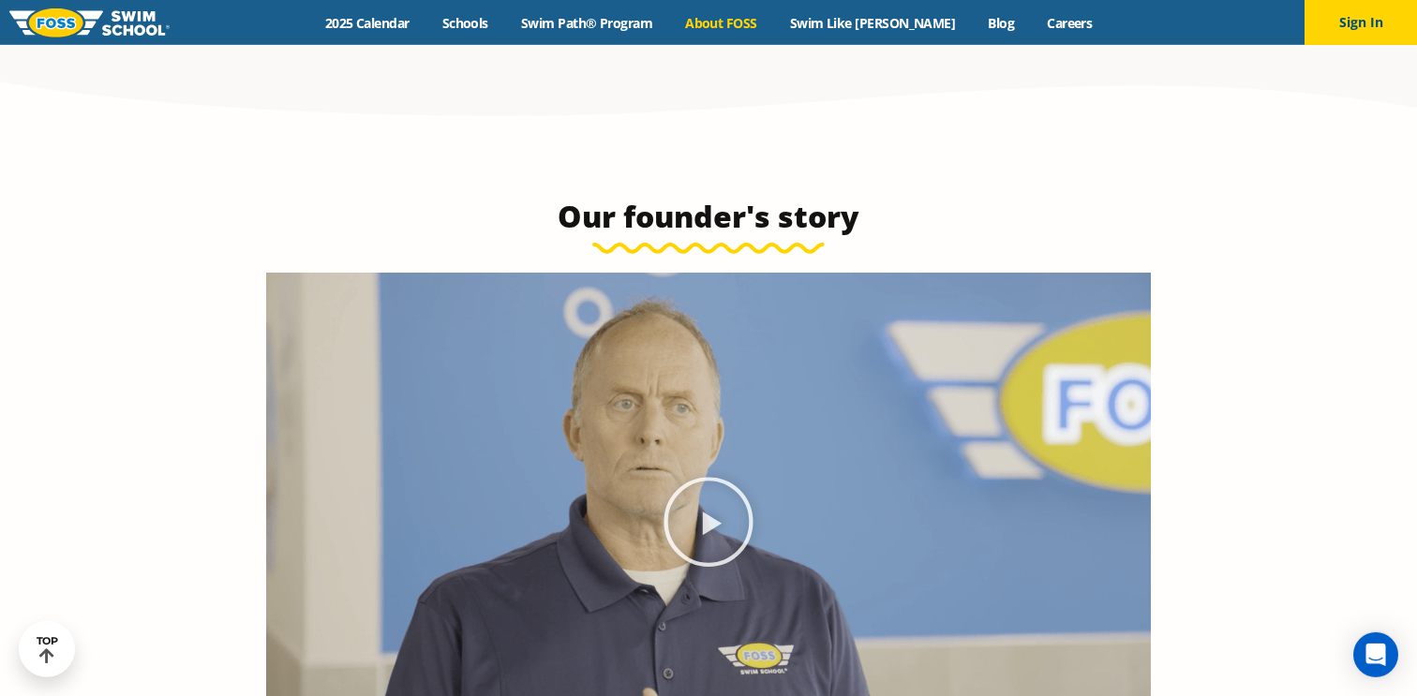
click at [391, 32] on div "Menu 2025 Calendar Schools Swim Path® Program About [PERSON_NAME] Swim Like [PE…" at bounding box center [708, 22] width 1417 height 45
click at [400, 30] on link "2025 Calendar" at bounding box center [366, 23] width 117 height 18
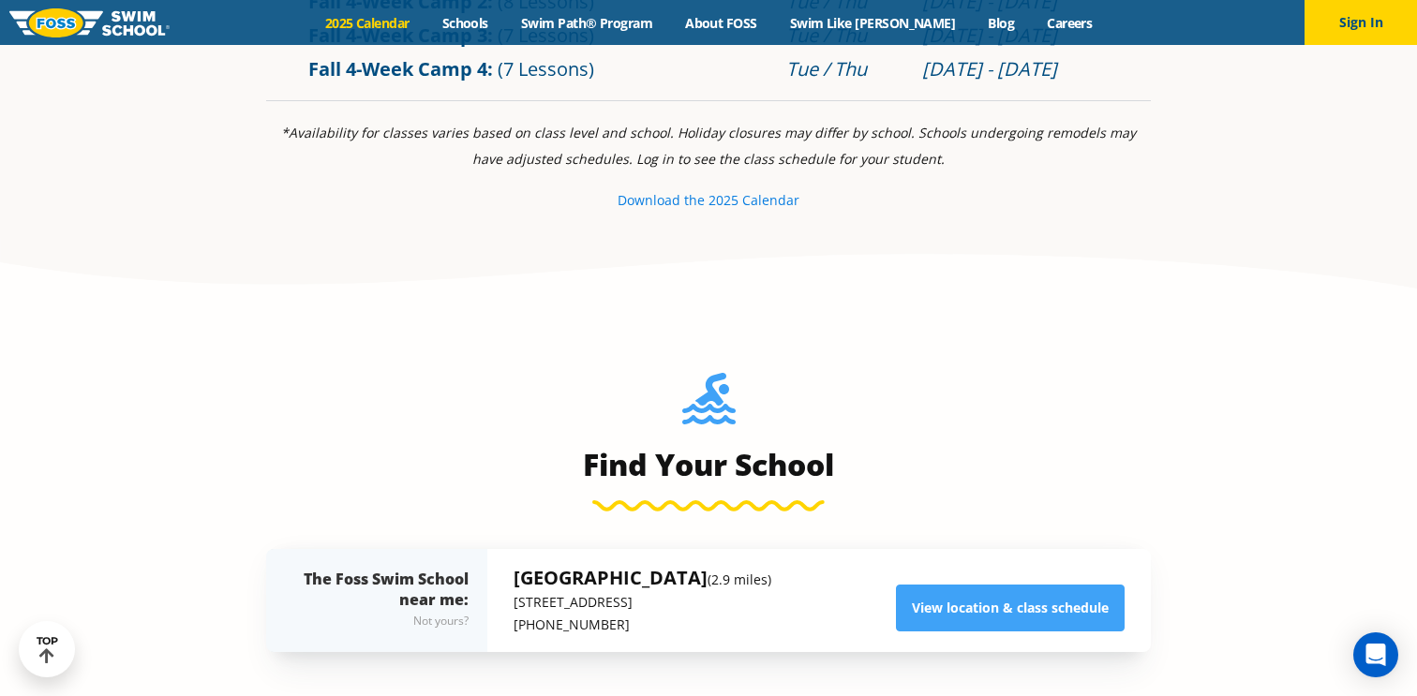
scroll to position [1637, 0]
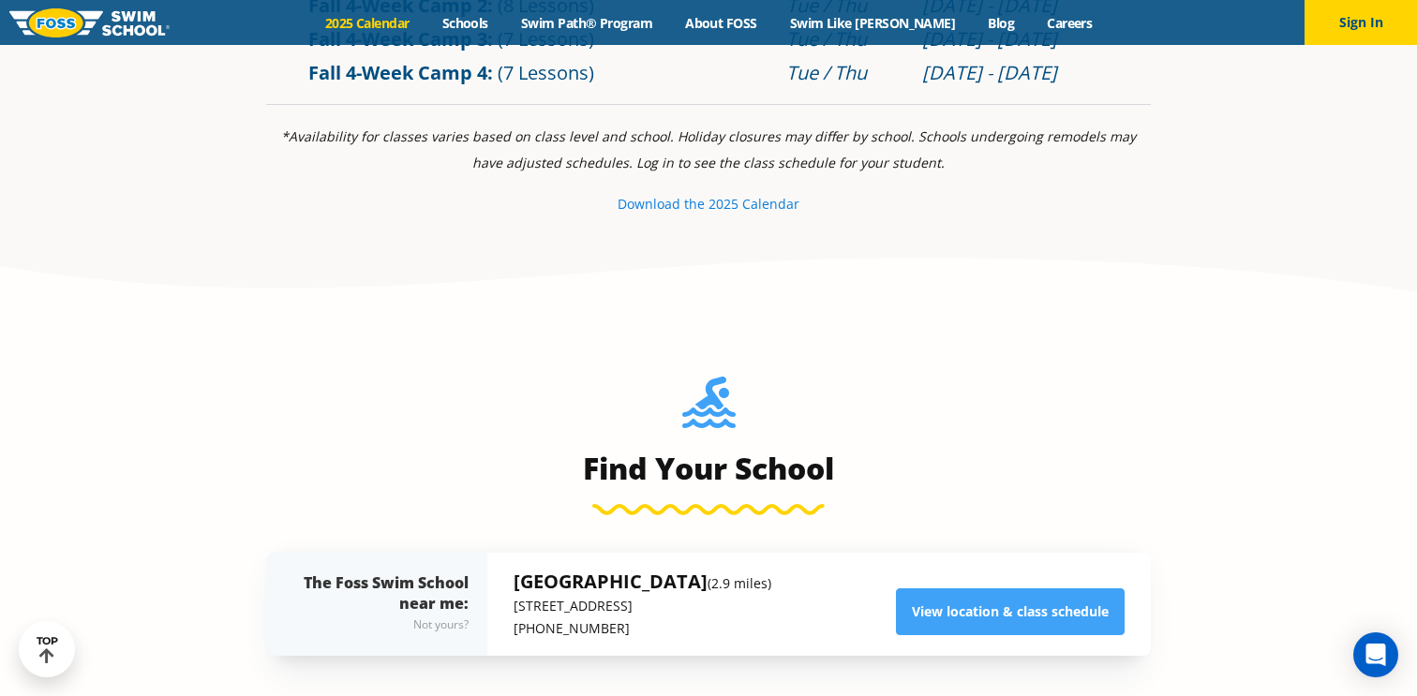
click at [709, 210] on small "e 2025 Calendar" at bounding box center [748, 204] width 102 height 18
